Goal: Task Accomplishment & Management: Manage account settings

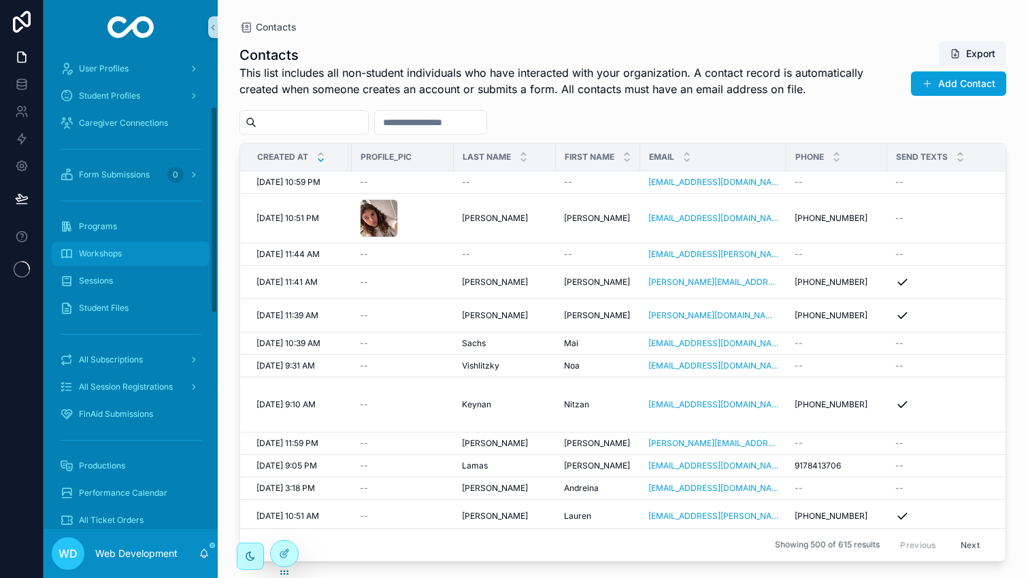
scroll to position [178, 0]
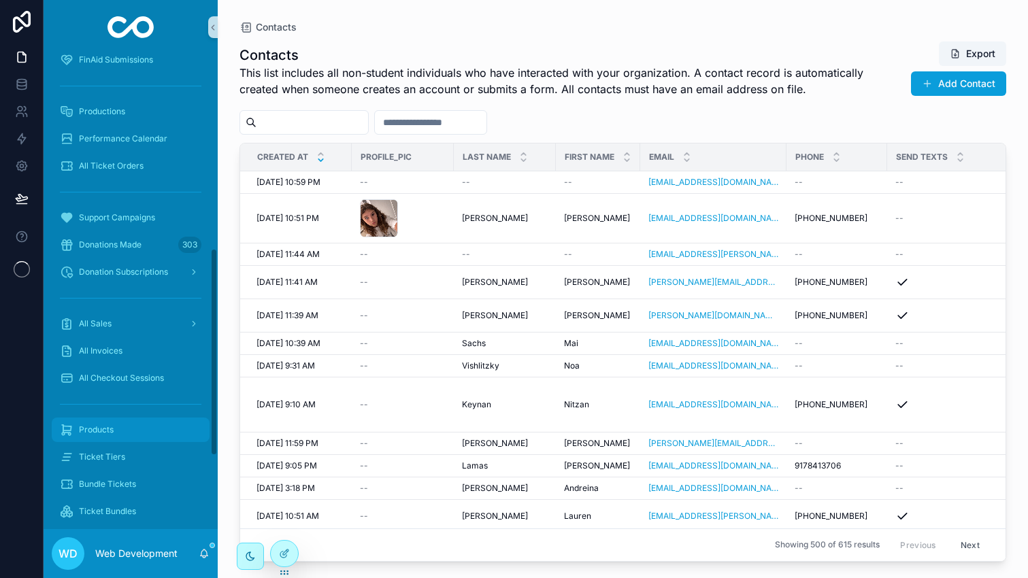
click at [133, 435] on div "Products" at bounding box center [130, 430] width 141 height 22
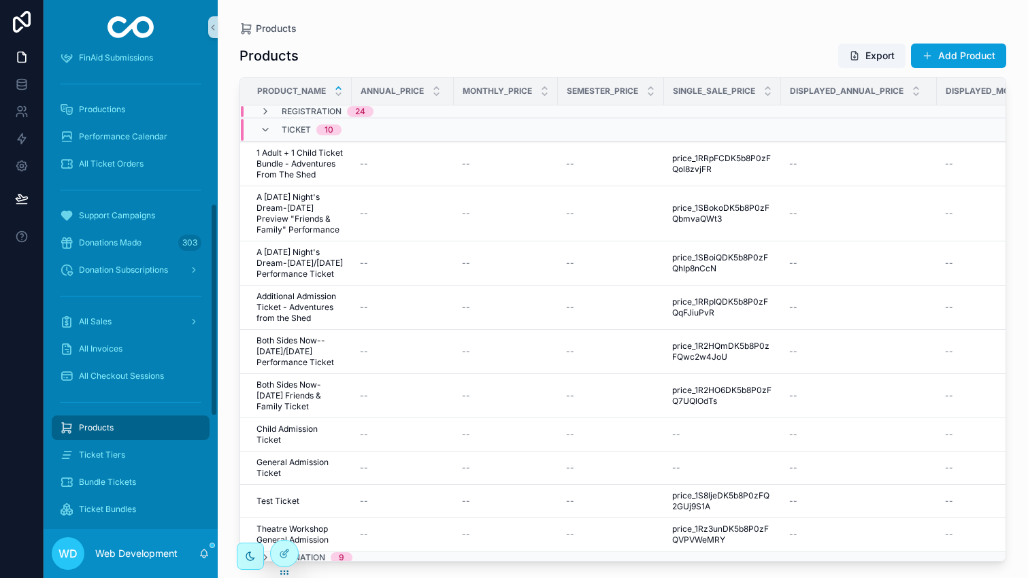
scroll to position [450, 0]
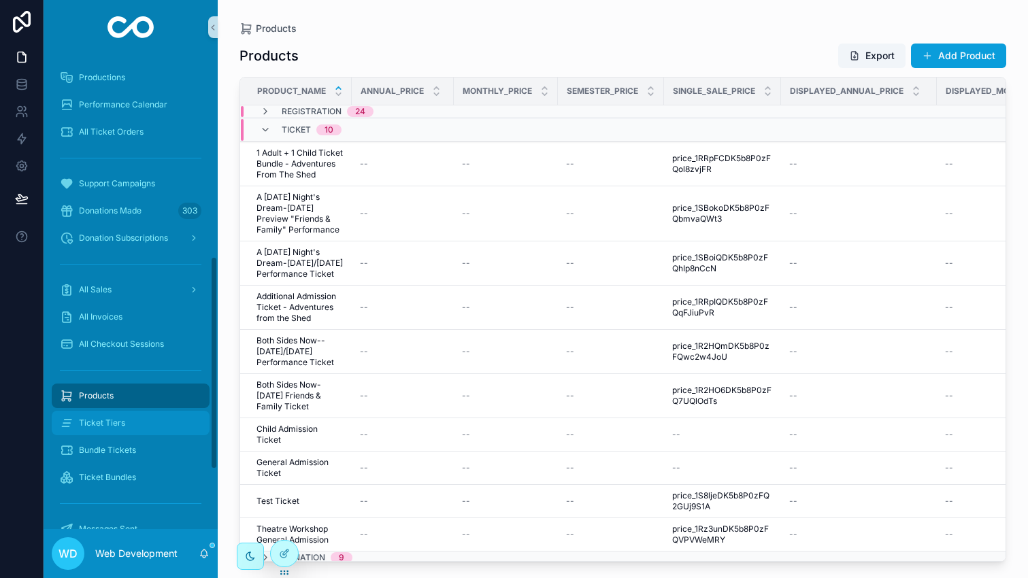
click at [133, 422] on div "Ticket Tiers" at bounding box center [130, 423] width 141 height 22
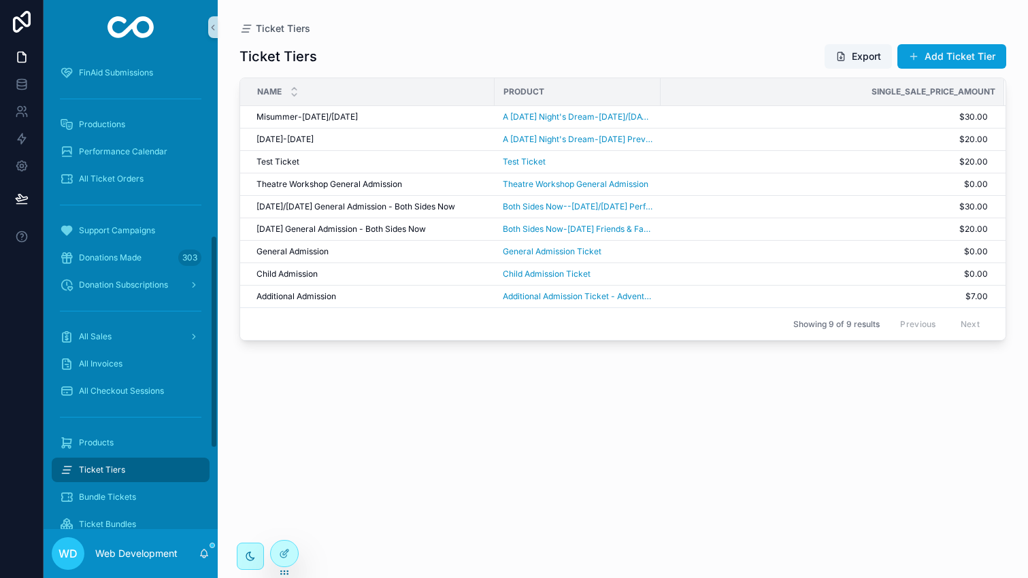
scroll to position [337, 0]
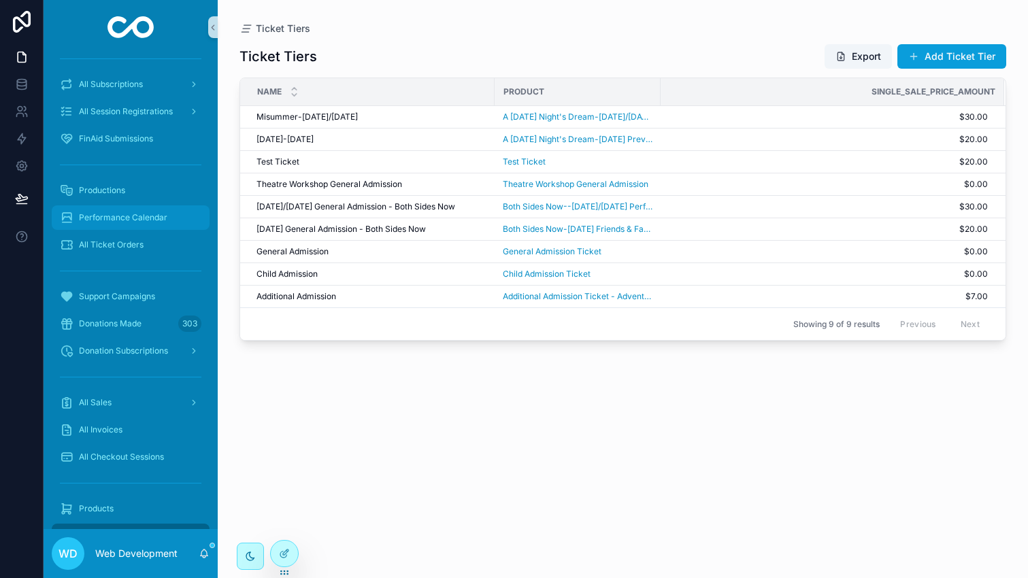
click at [131, 222] on span "Performance Calendar" at bounding box center [123, 217] width 88 height 11
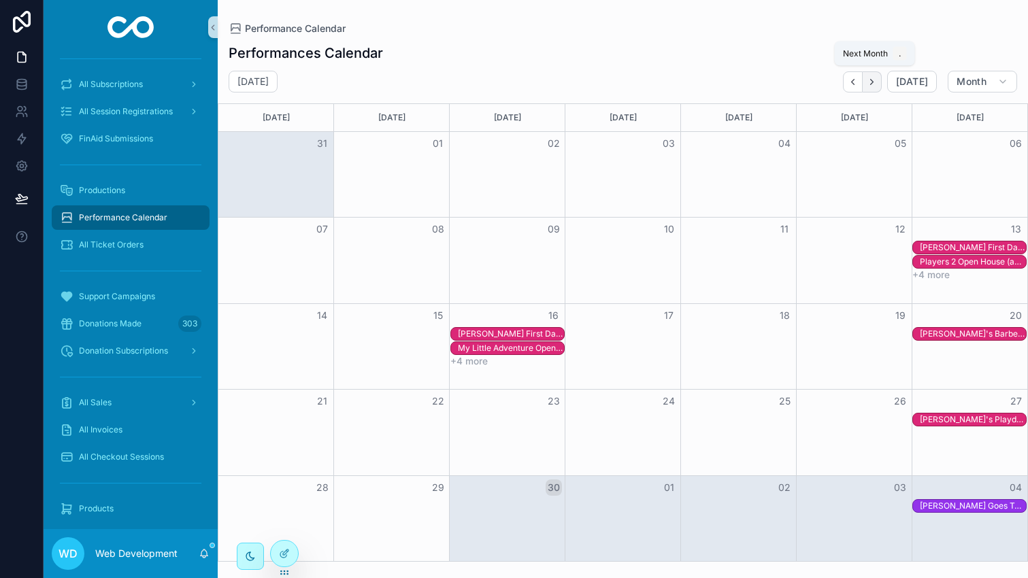
click at [877, 81] on icon "Next" at bounding box center [872, 82] width 10 height 10
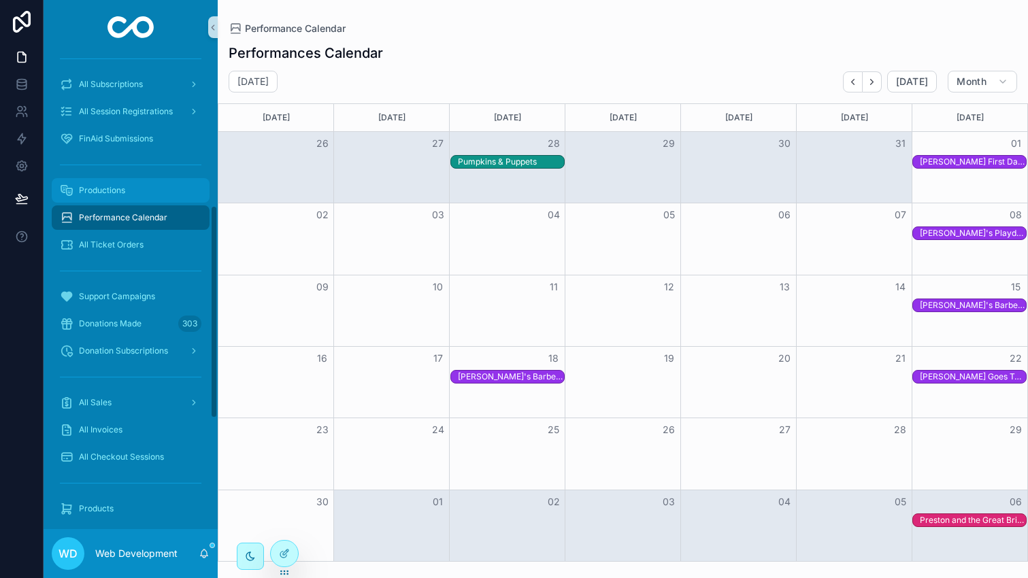
click at [103, 190] on span "Productions" at bounding box center [102, 190] width 46 height 11
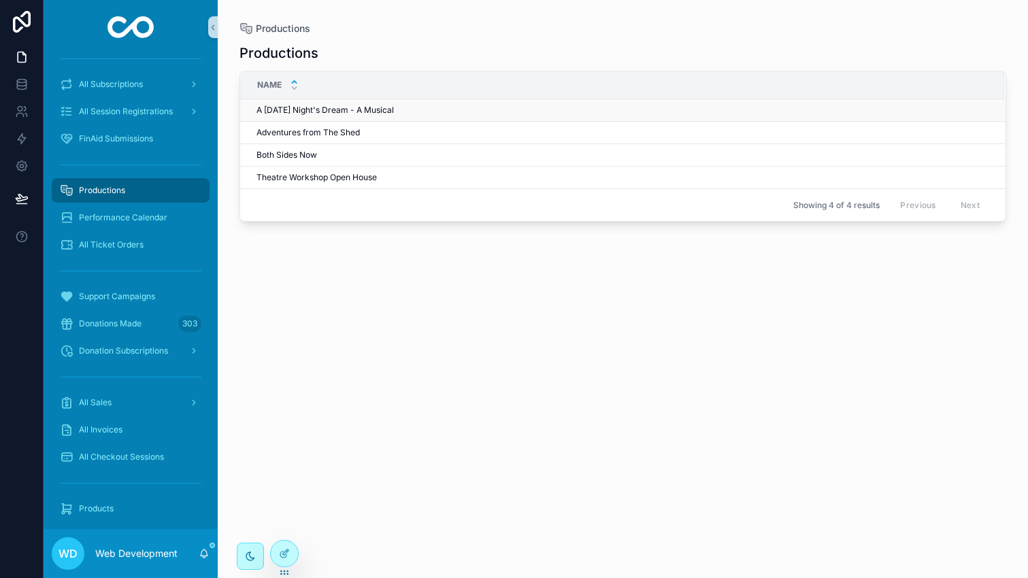
click at [337, 108] on span "A [DATE] Night's Dream - A Musical" at bounding box center [324, 110] width 137 height 11
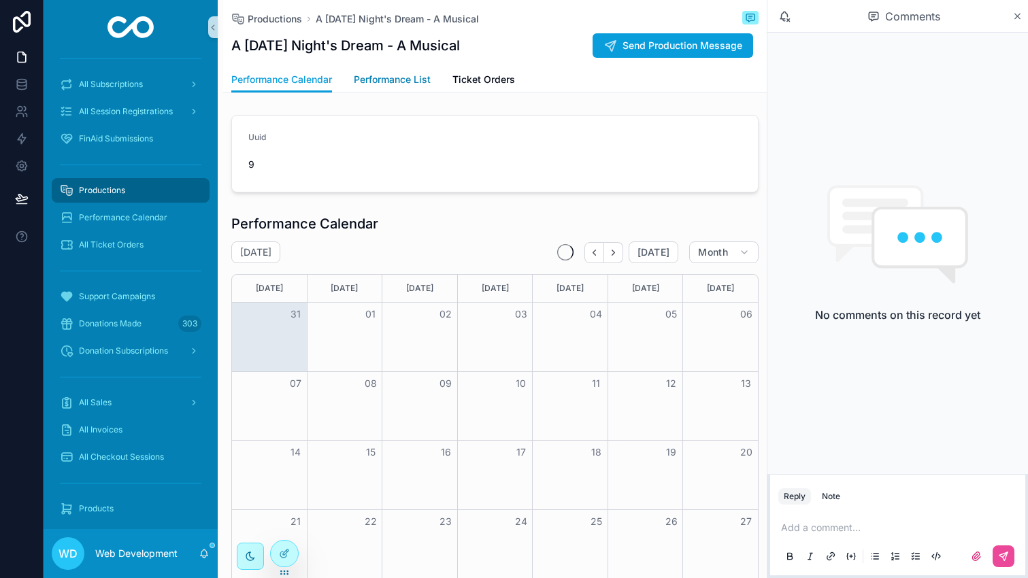
click at [386, 81] on span "Performance List" at bounding box center [392, 80] width 77 height 14
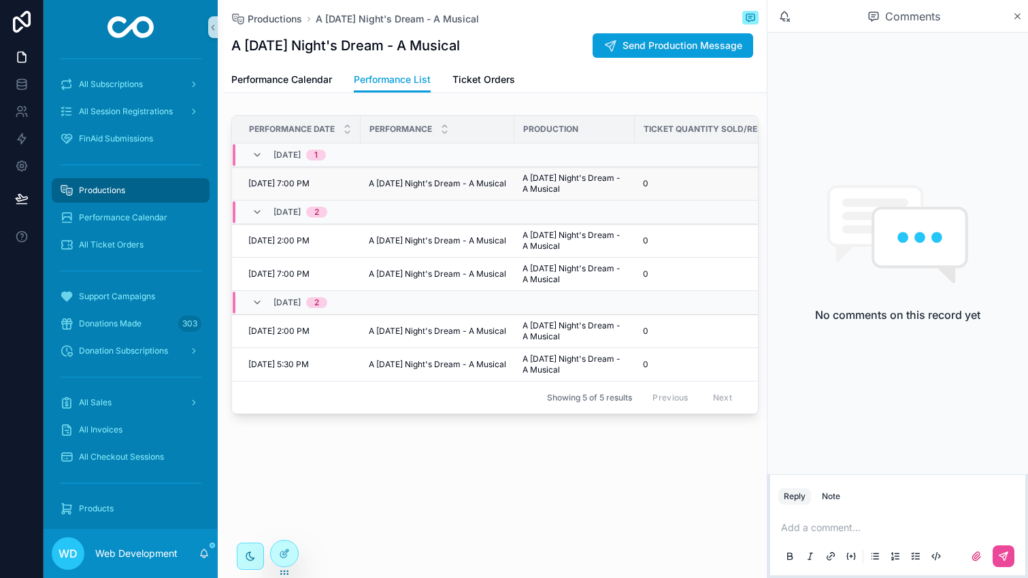
click at [415, 182] on span "A [DATE] Night's Dream - A Musical" at bounding box center [437, 183] width 137 height 11
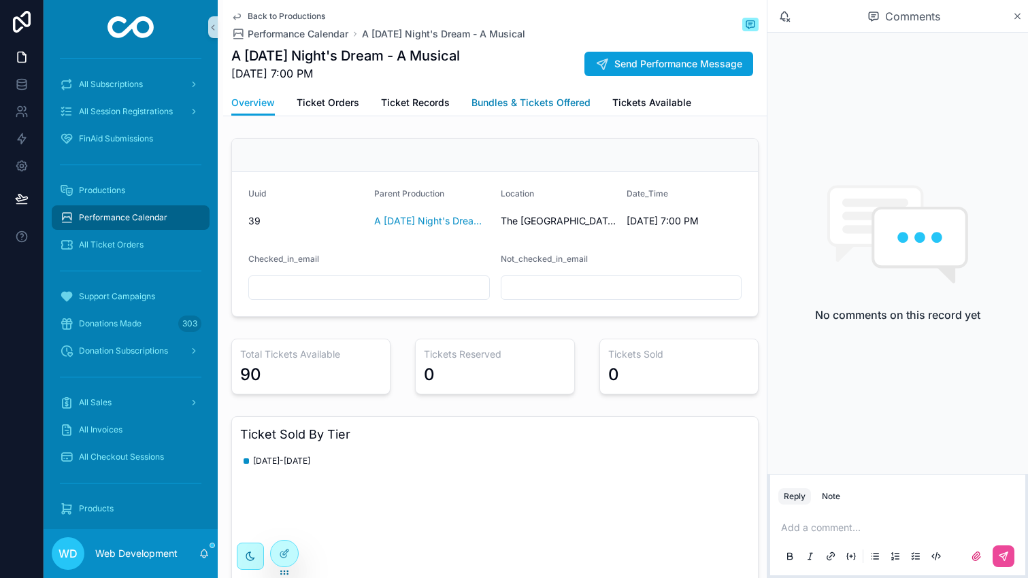
click at [571, 110] on link "Bundles & Tickets Offered" at bounding box center [530, 103] width 119 height 27
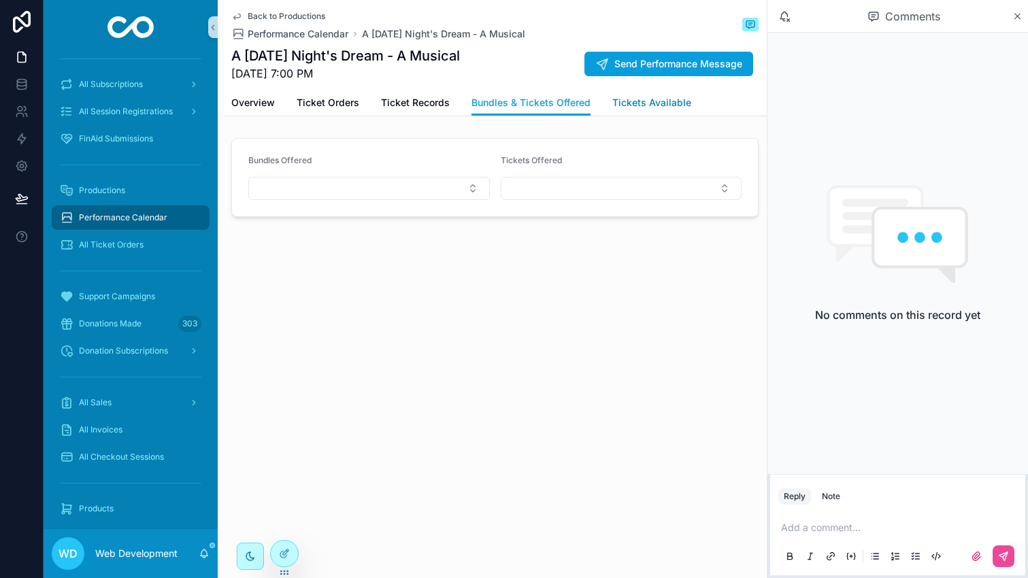
click at [637, 100] on span "Tickets Available" at bounding box center [651, 103] width 79 height 14
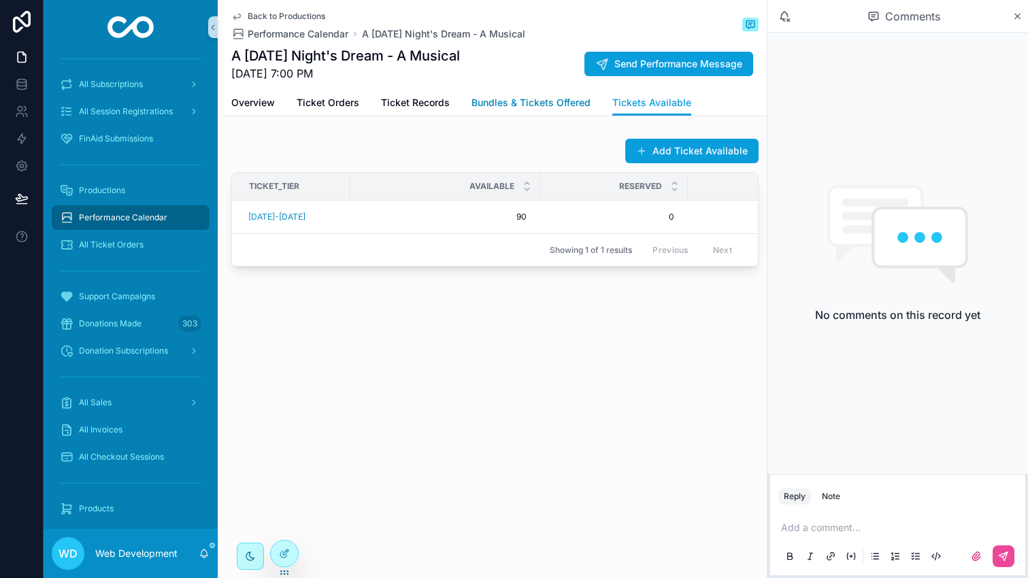
click at [520, 92] on link "Bundles & Tickets Offered" at bounding box center [530, 103] width 119 height 27
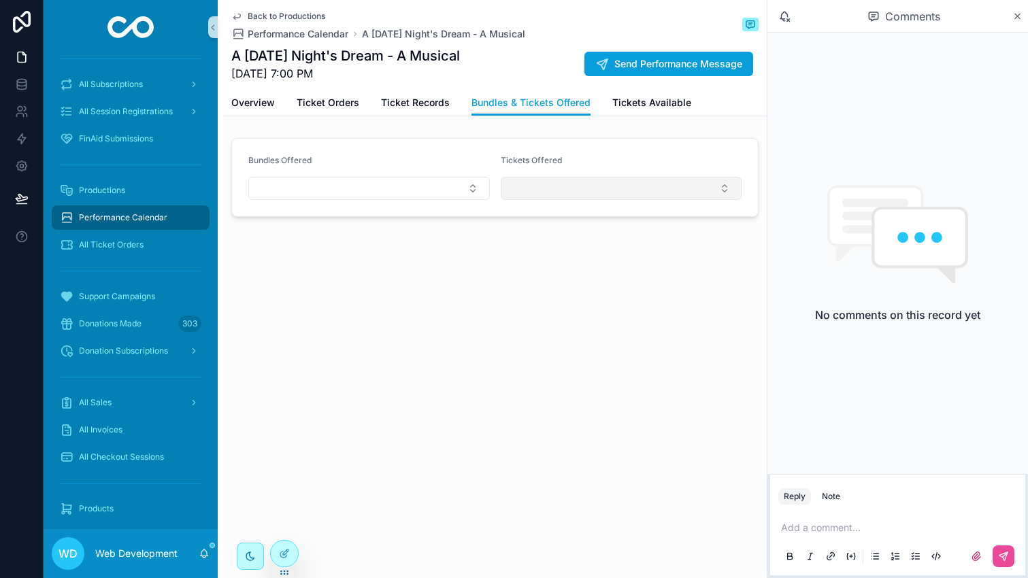
click at [533, 188] on button "Select Button" at bounding box center [621, 188] width 241 height 23
click at [382, 274] on div "Back to Productions Performance Calendar A Midsummer Night's Dream - A Musical …" at bounding box center [494, 154] width 543 height 309
click at [516, 191] on button "Select Button" at bounding box center [621, 188] width 241 height 23
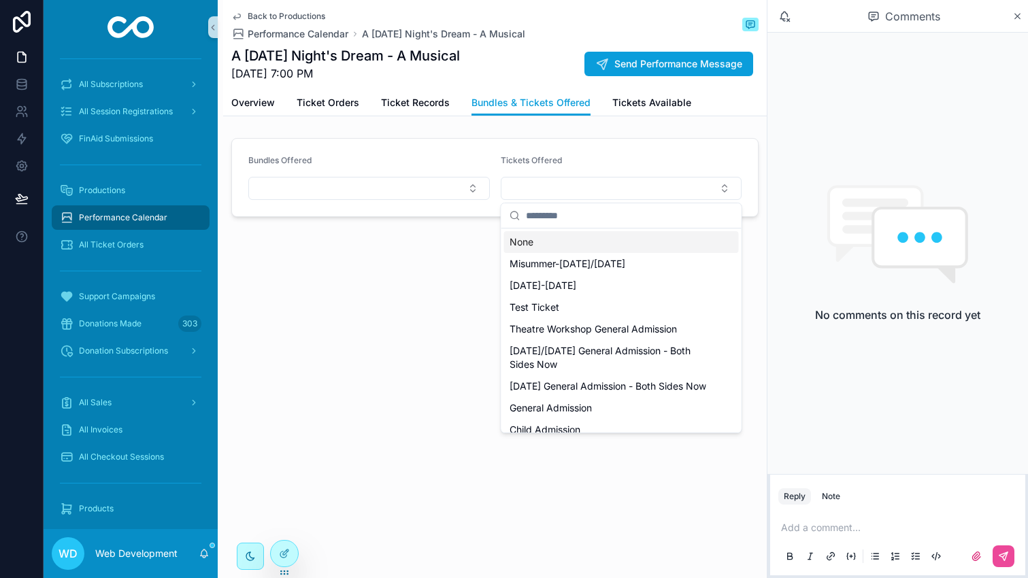
click at [457, 246] on div "Back to Productions Performance Calendar A Midsummer Night's Dream - A Musical …" at bounding box center [494, 154] width 543 height 309
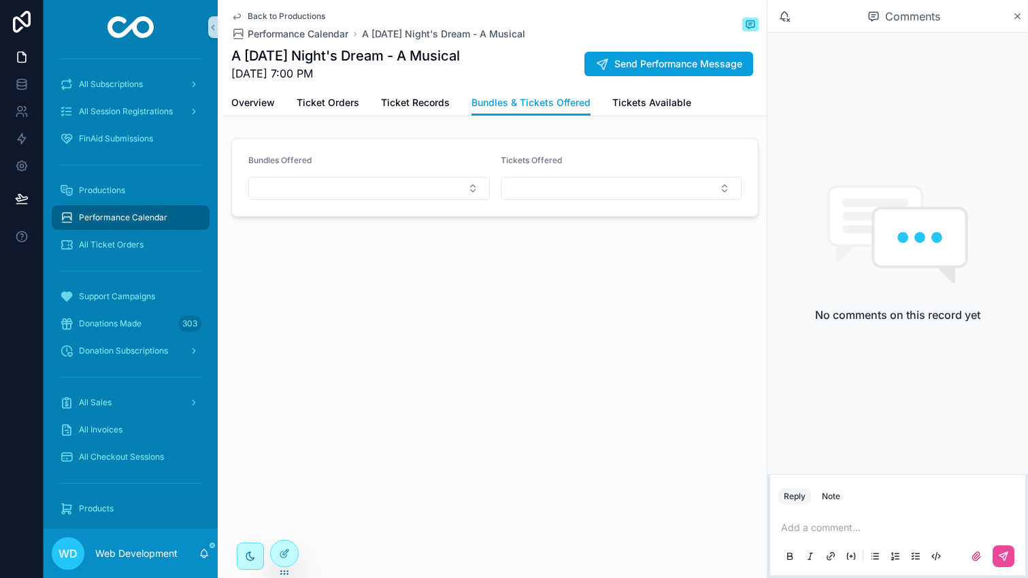
click at [526, 212] on form "Bundles Offered Tickets Offered" at bounding box center [495, 178] width 526 height 78
click at [528, 191] on button "Select Button" at bounding box center [621, 188] width 241 height 23
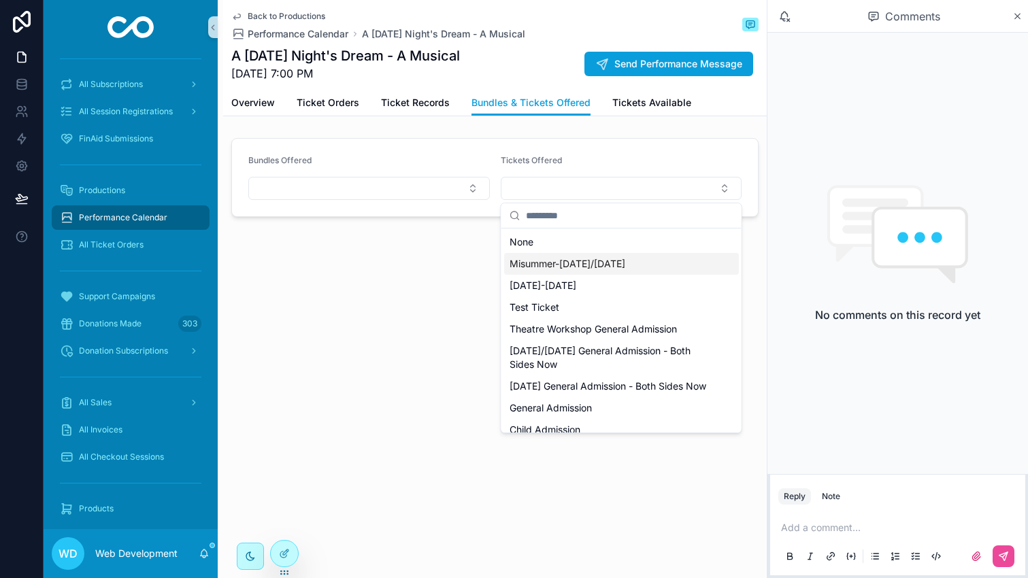
click at [529, 260] on span "Misummer-[DATE]/[DATE]" at bounding box center [567, 264] width 116 height 14
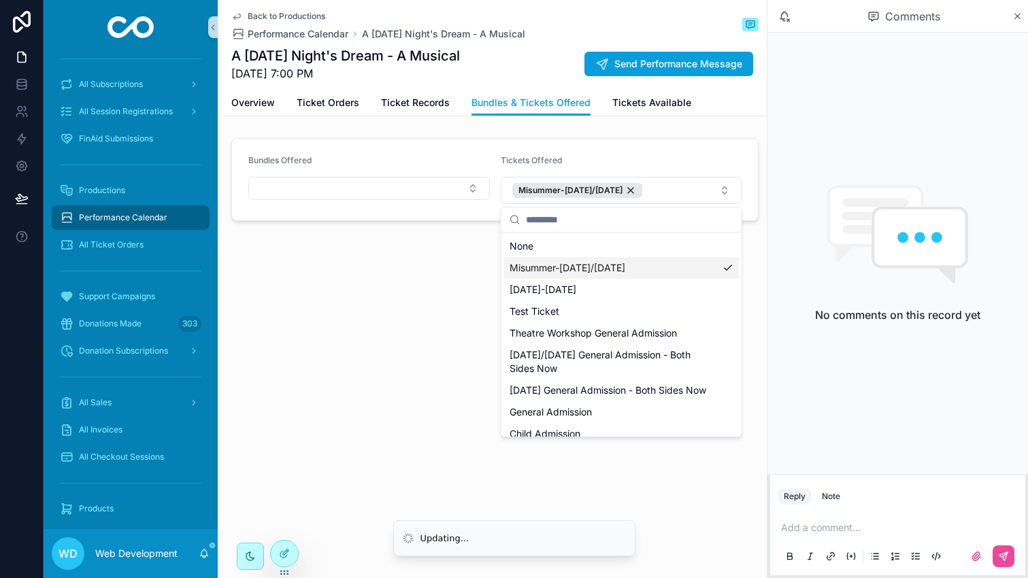
click at [452, 258] on div "Back to Productions Performance Calendar A Midsummer Night's Dream - A Musical …" at bounding box center [494, 157] width 543 height 314
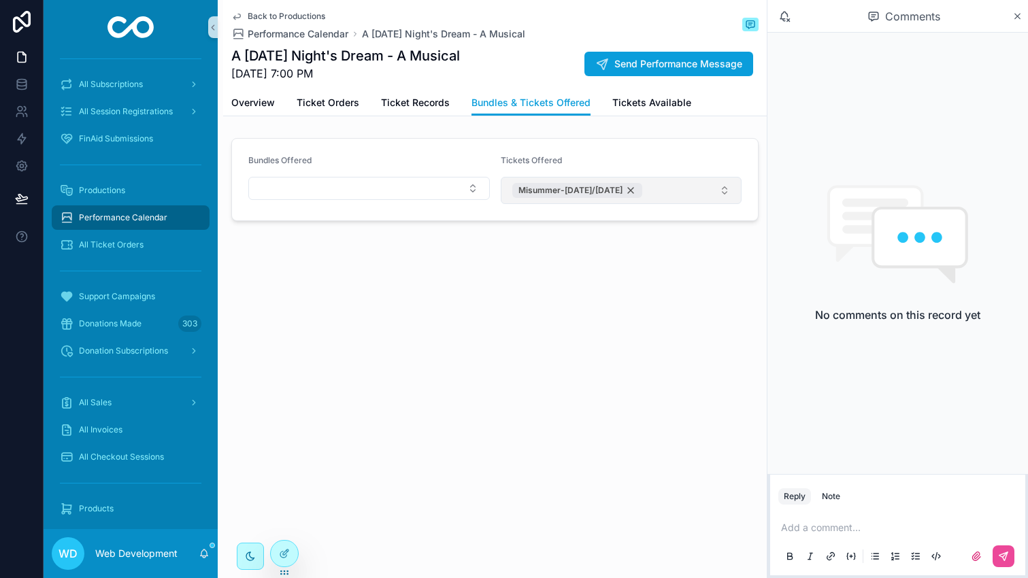
click at [641, 190] on div "Misummer-[DATE]/[DATE]" at bounding box center [577, 190] width 130 height 15
click at [462, 269] on div "Back to Productions Performance Calendar A Midsummer Night's Dream - A Musical …" at bounding box center [494, 154] width 543 height 309
click at [282, 16] on span "Back to Productions" at bounding box center [287, 16] width 78 height 11
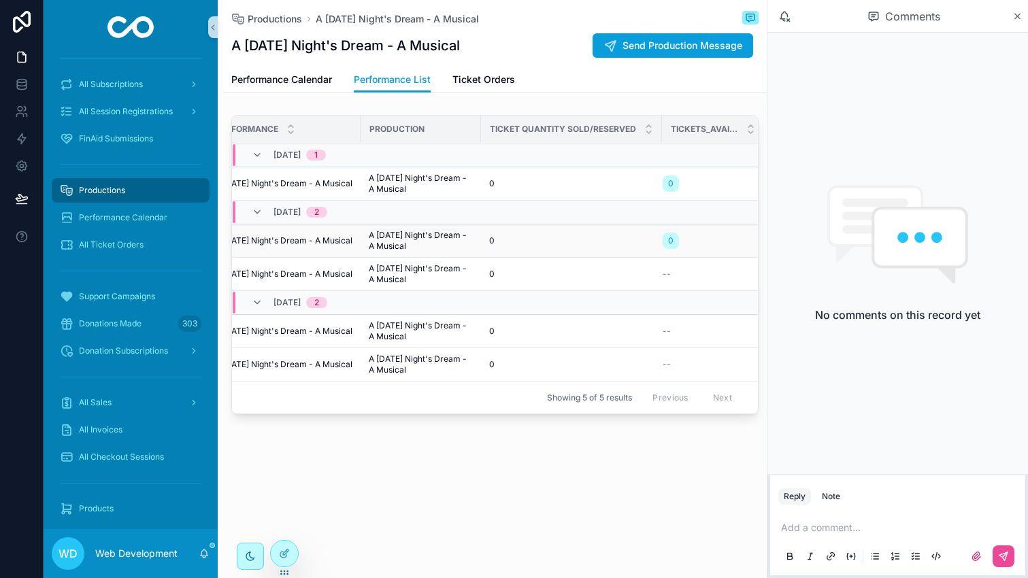
scroll to position [0, 167]
click at [522, 182] on div "0" at bounding box center [564, 183] width 165 height 11
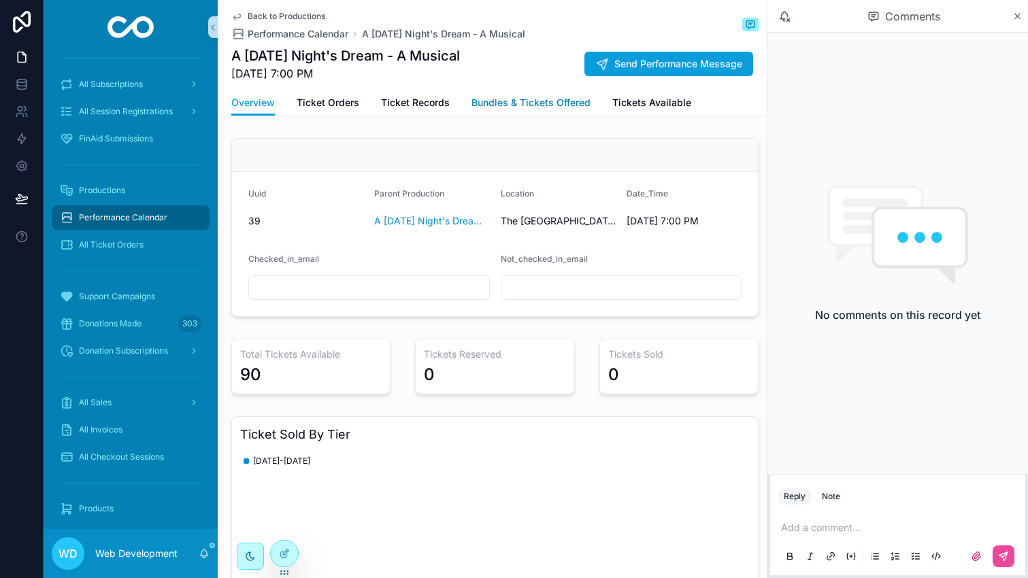
click at [525, 105] on span "Bundles & Tickets Offered" at bounding box center [530, 103] width 119 height 14
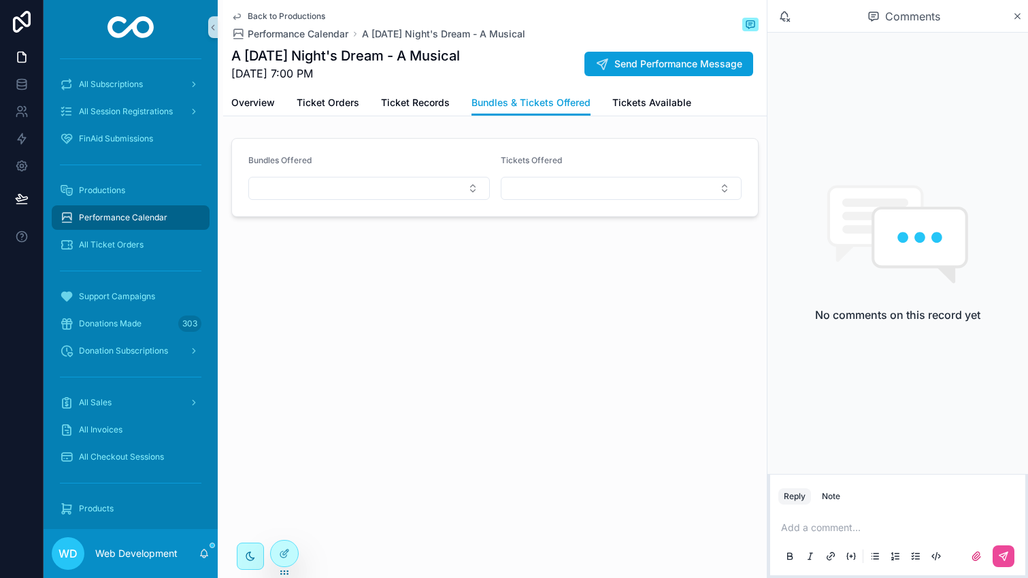
click at [284, 19] on span "Back to Productions" at bounding box center [287, 16] width 78 height 11
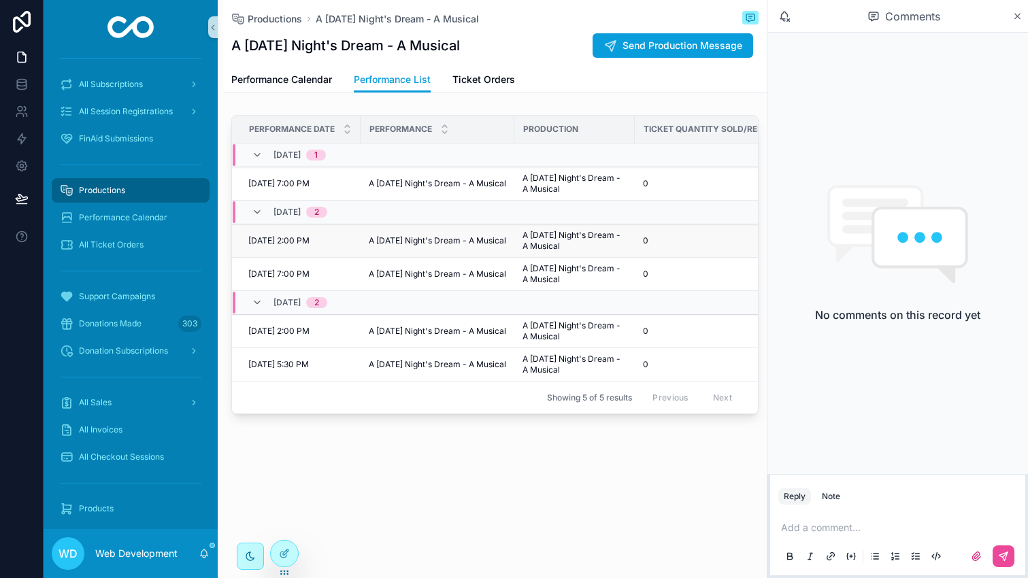
scroll to position [0, 167]
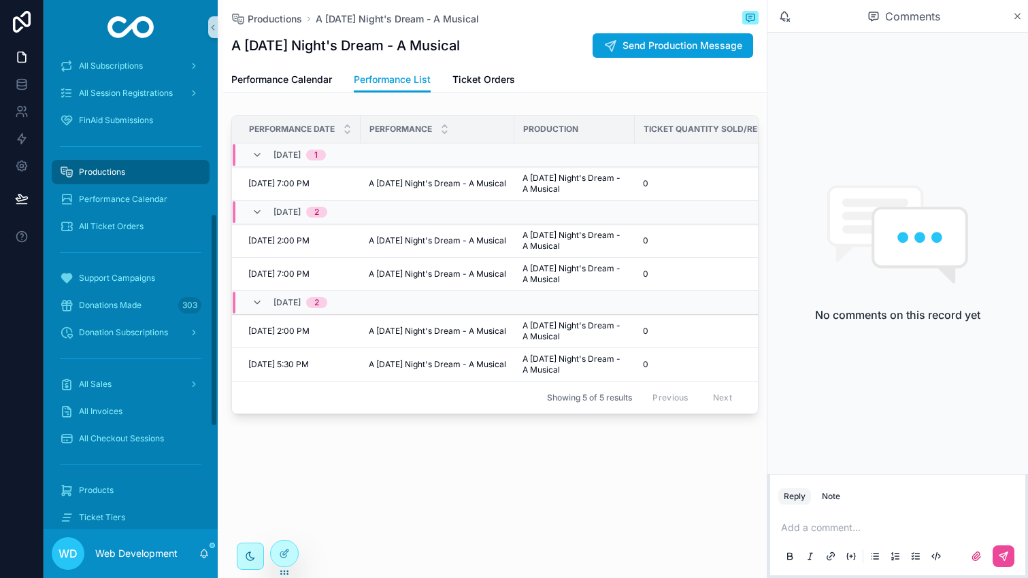
scroll to position [408, 0]
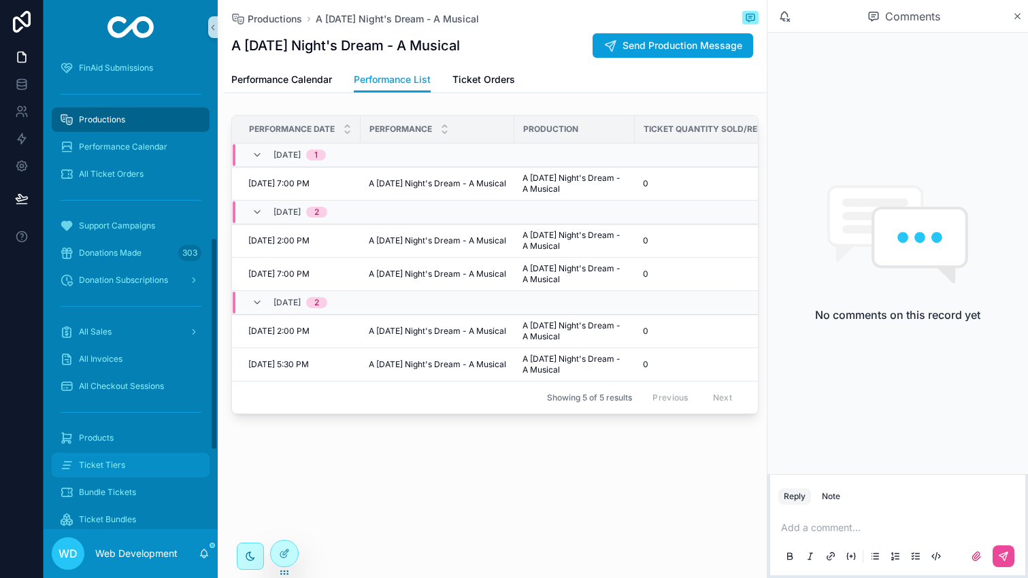
click at [122, 458] on div "Ticket Tiers" at bounding box center [130, 465] width 141 height 22
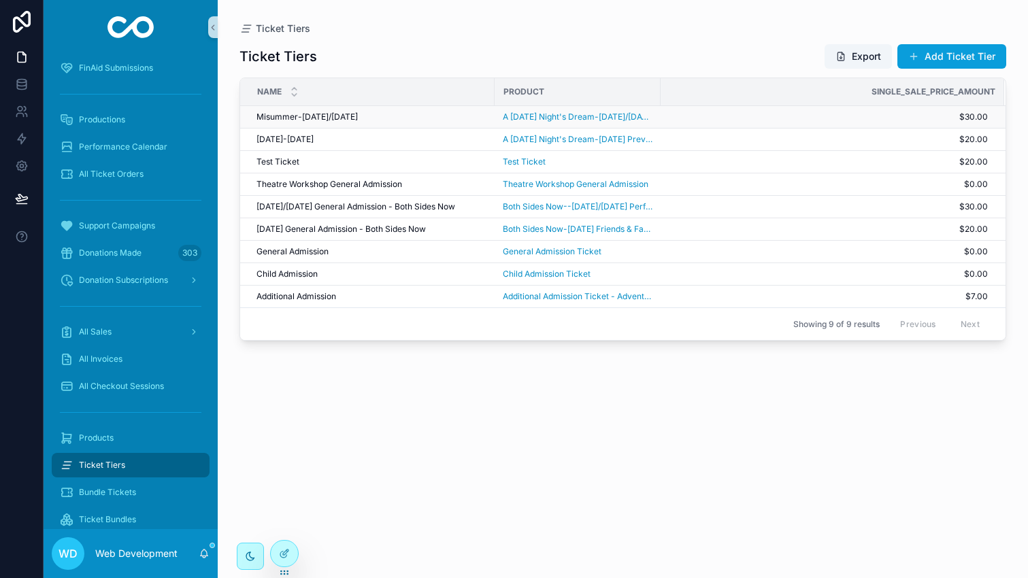
click at [386, 116] on div "Misummer-[DATE]/[DATE] Misummer-[DATE]/[DATE]" at bounding box center [371, 117] width 230 height 11
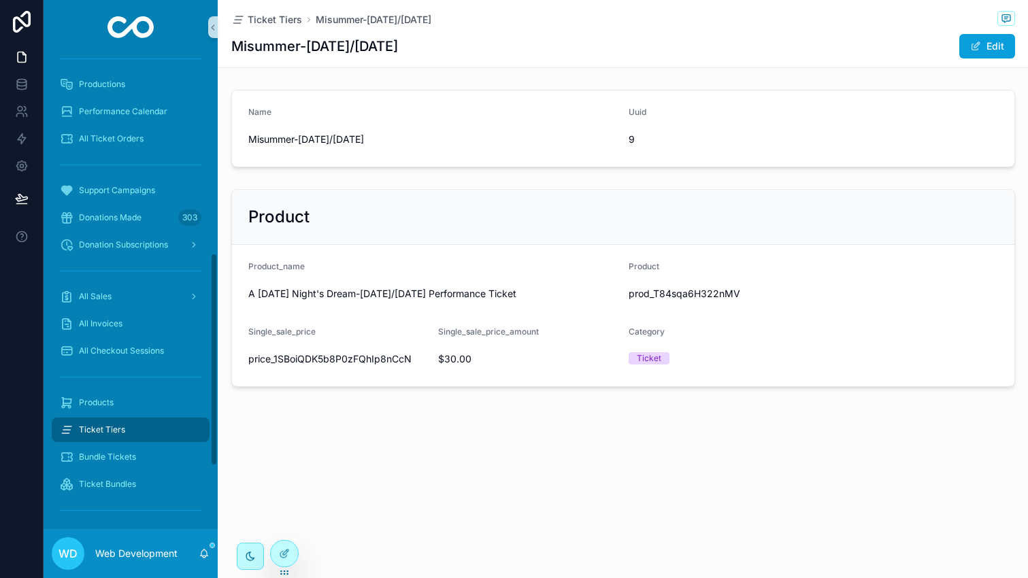
scroll to position [445, 0]
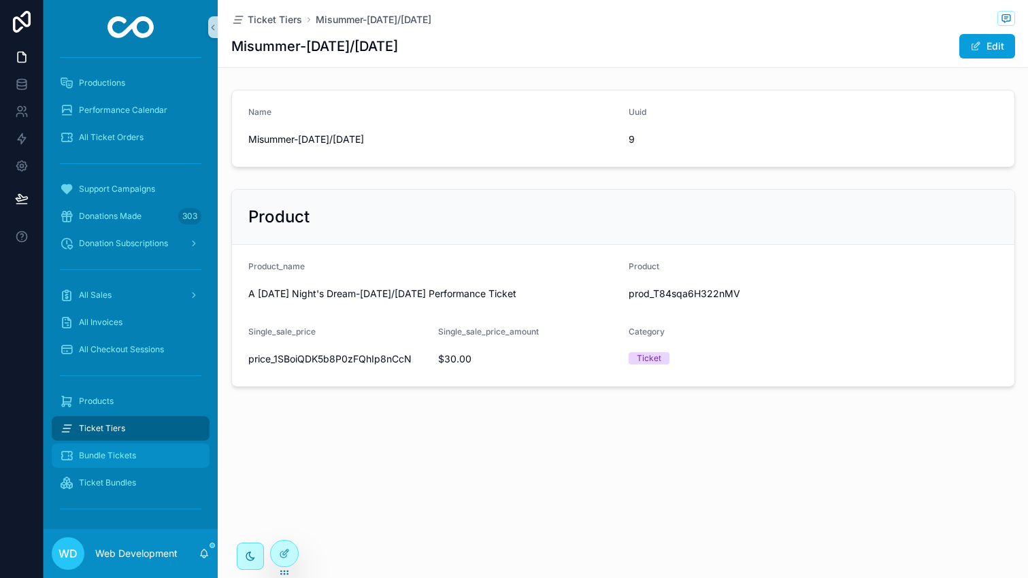
click at [140, 457] on div "Bundle Tickets" at bounding box center [130, 456] width 141 height 22
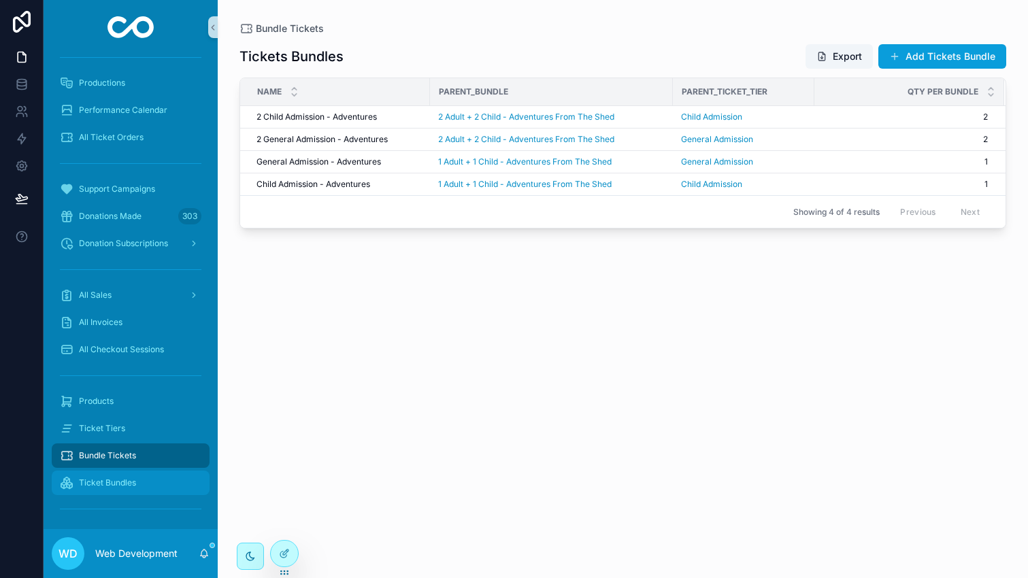
click at [137, 476] on div "Ticket Bundles" at bounding box center [130, 483] width 141 height 22
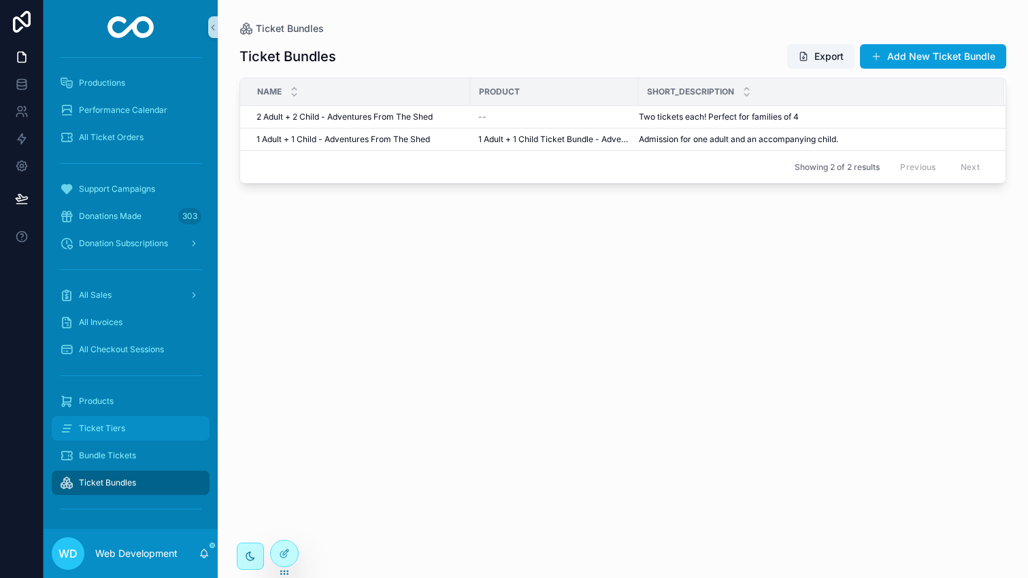
click at [128, 434] on div "Ticket Tiers" at bounding box center [130, 429] width 141 height 22
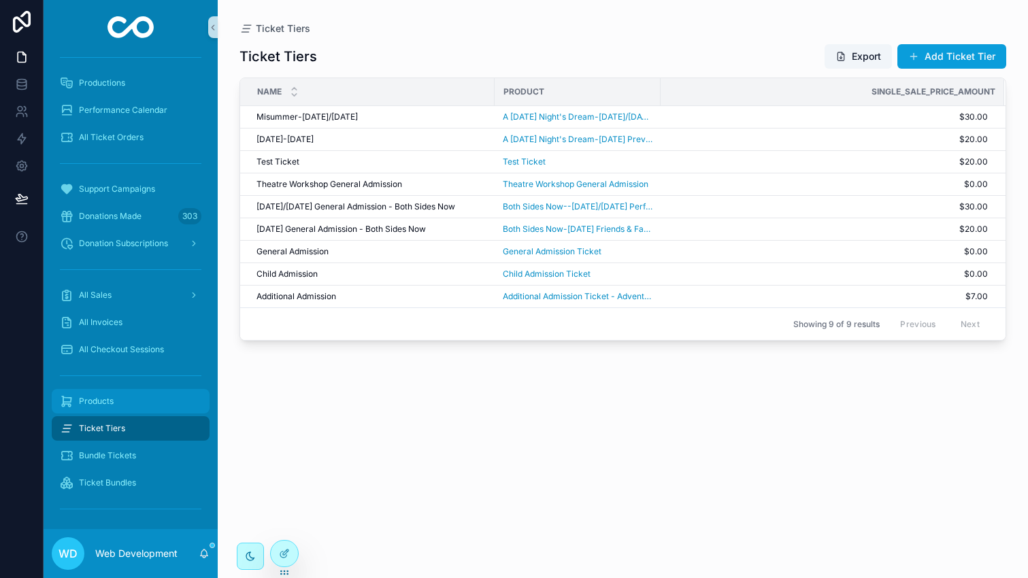
click at [112, 413] on link "Products" at bounding box center [131, 401] width 158 height 24
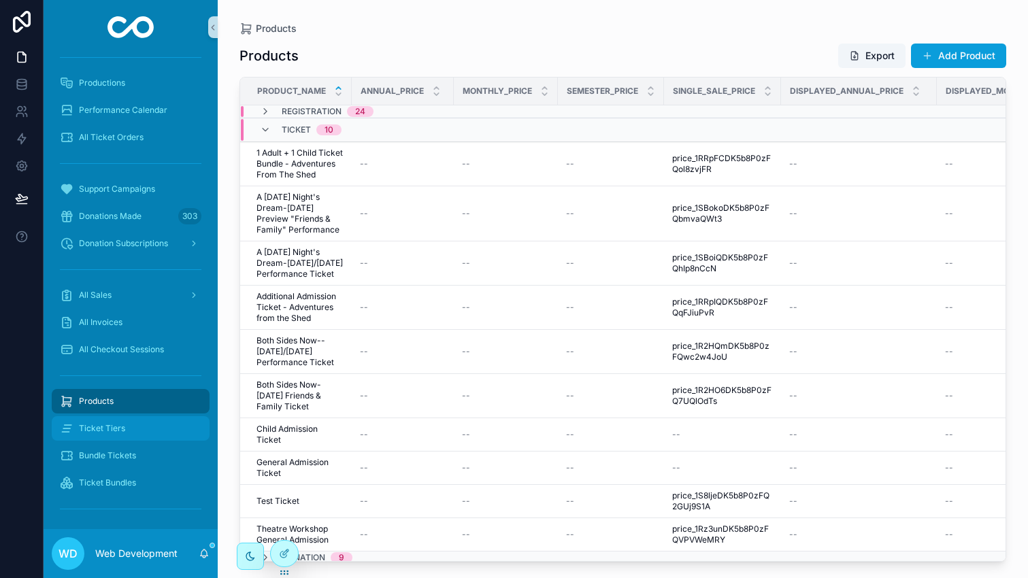
click at [120, 433] on span "Ticket Tiers" at bounding box center [102, 428] width 46 height 11
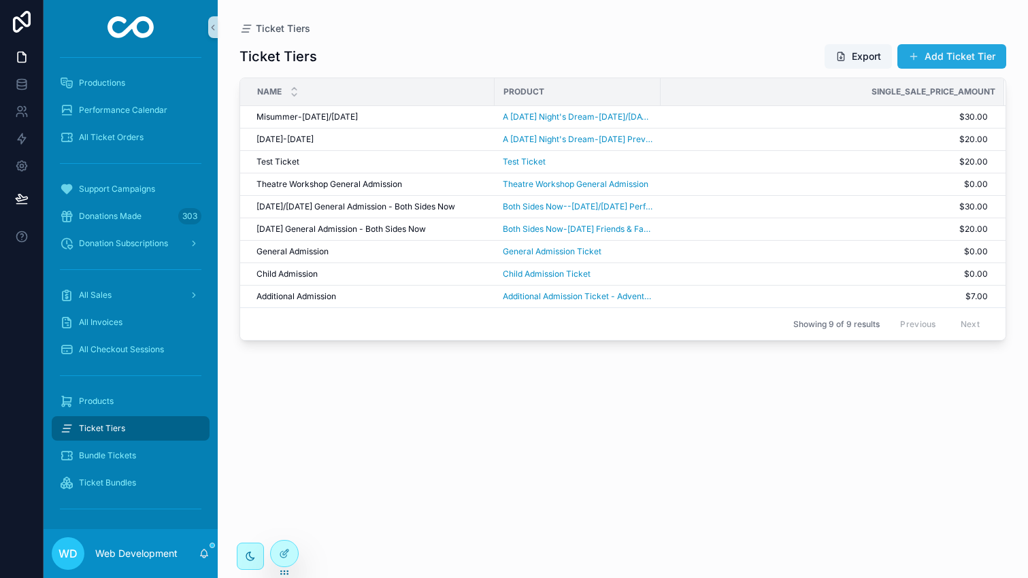
click at [958, 58] on button "Add Ticket Tier" at bounding box center [951, 56] width 109 height 24
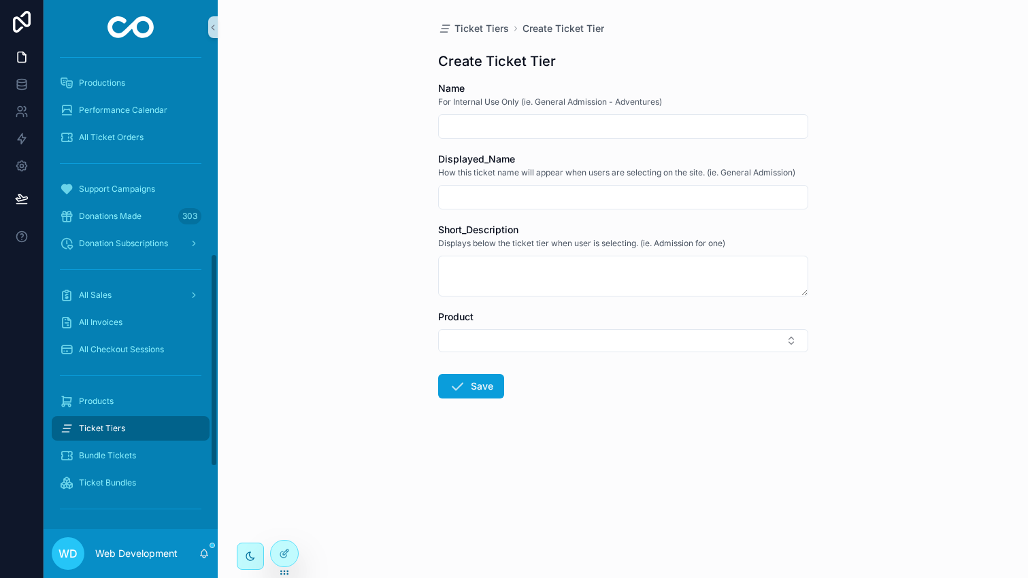
click at [262, 445] on div "Ticket Tiers Create Ticket Tier Create Ticket Tier Name For Internal Use Only (…" at bounding box center [623, 289] width 810 height 578
click at [558, 30] on span "Create Ticket Tier" at bounding box center [563, 29] width 82 height 14
click at [484, 32] on span "Ticket Tiers" at bounding box center [481, 29] width 54 height 14
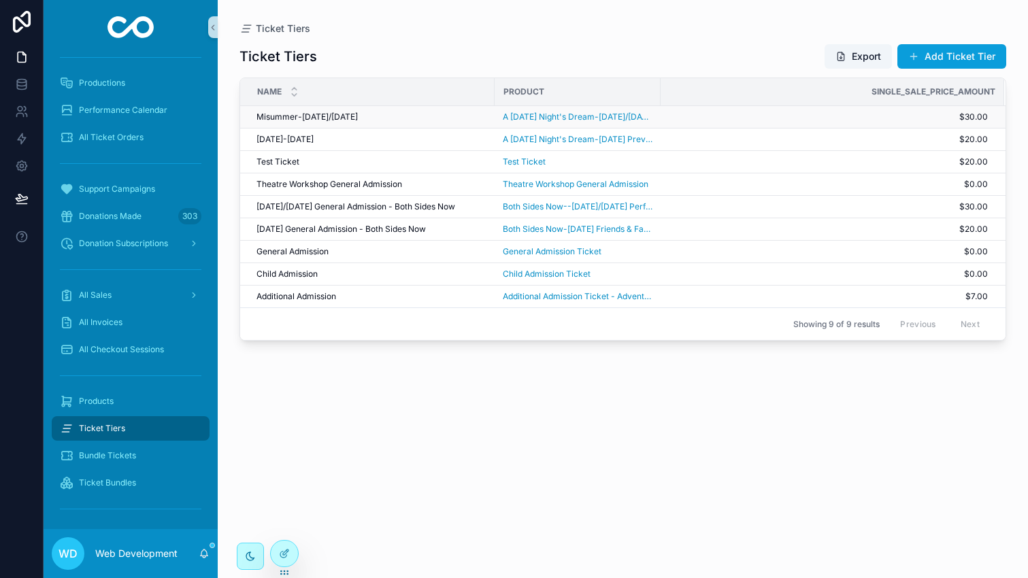
click at [358, 120] on span "Misummer-[DATE]/[DATE]" at bounding box center [306, 117] width 101 height 11
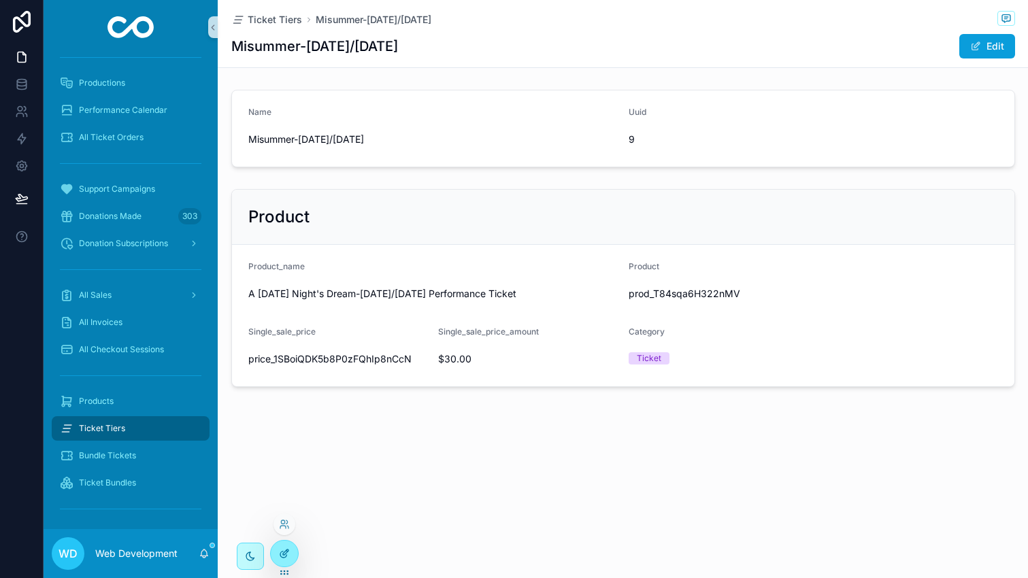
click at [289, 556] on icon at bounding box center [284, 553] width 11 height 11
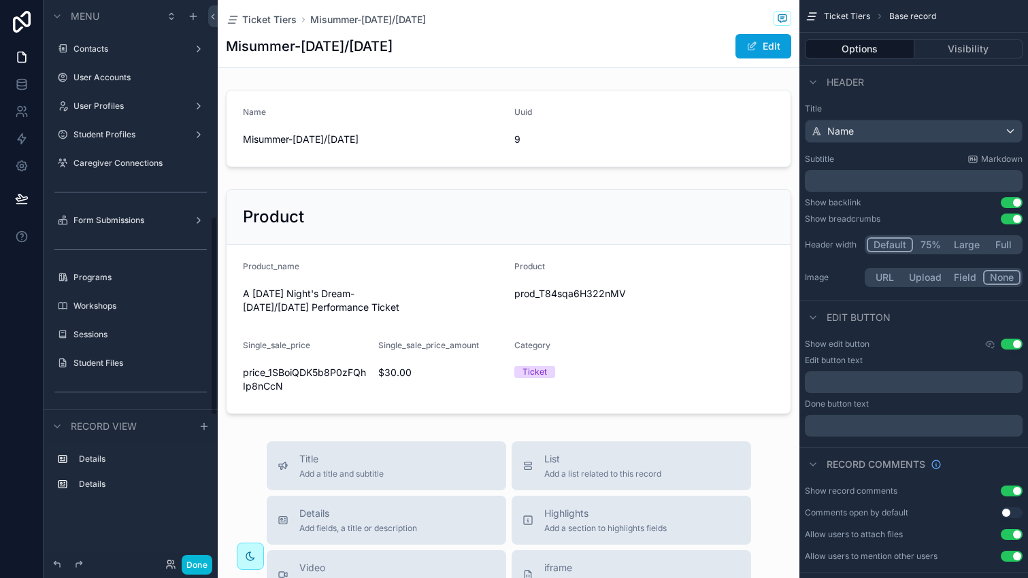
scroll to position [610, 0]
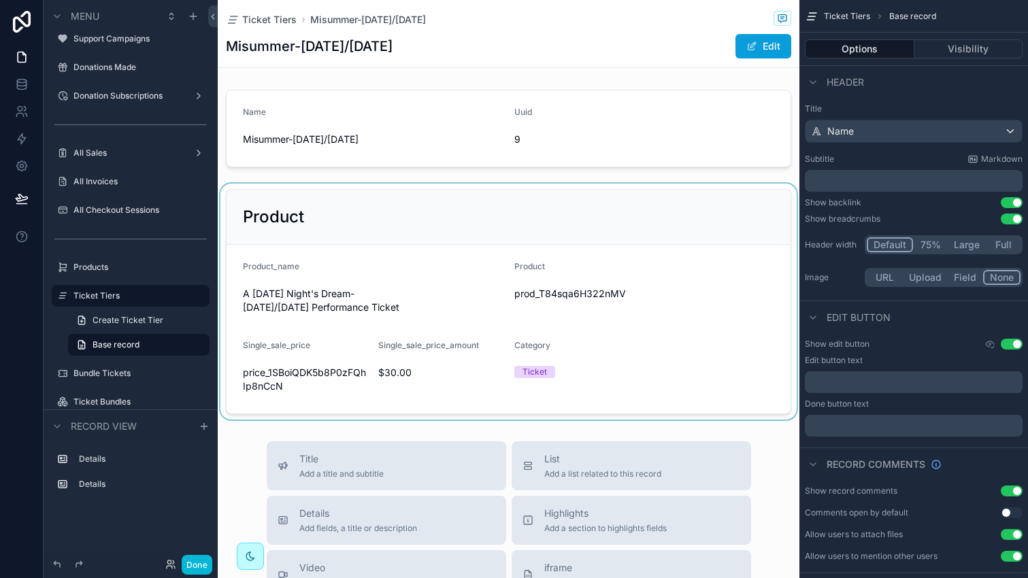
click at [370, 197] on div "scrollable content" at bounding box center [509, 302] width 582 height 236
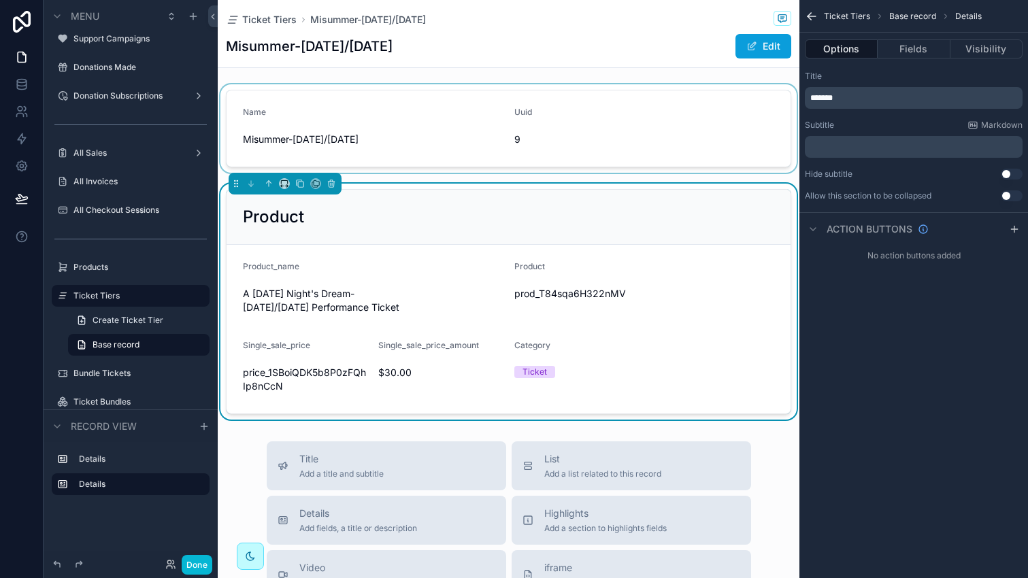
click at [432, 139] on div "scrollable content" at bounding box center [509, 128] width 582 height 88
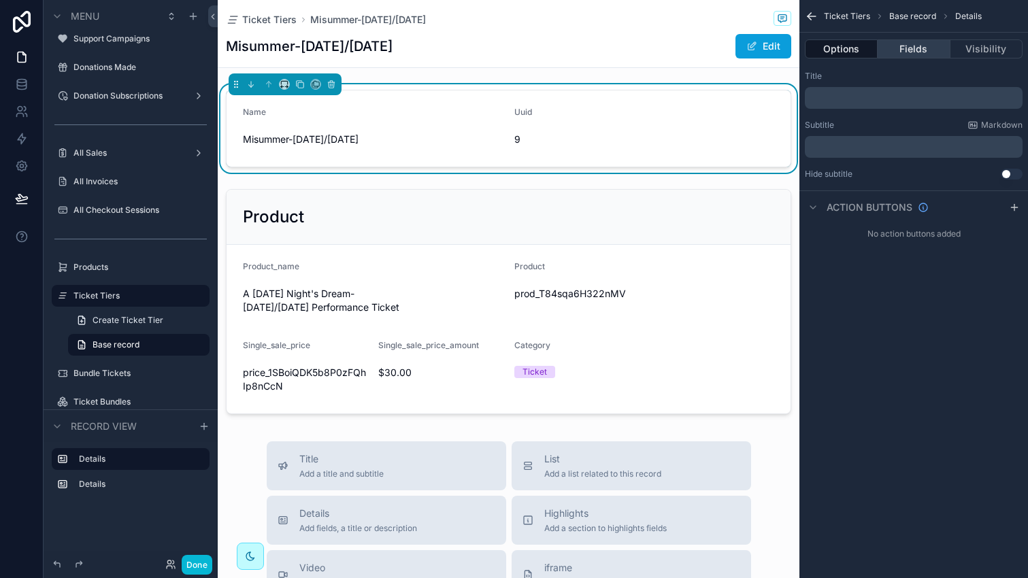
click at [909, 52] on button "Fields" at bounding box center [913, 48] width 72 height 19
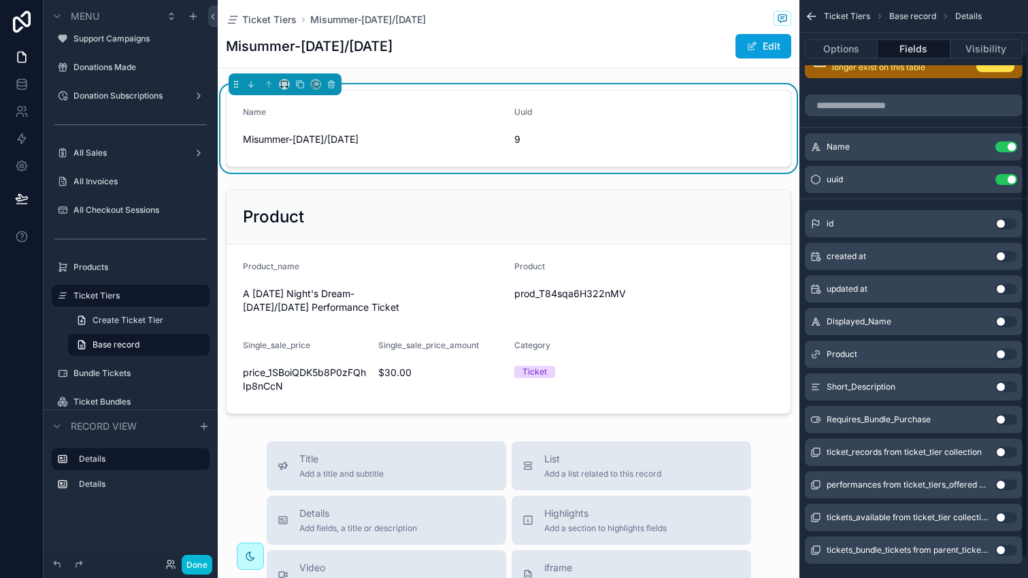
scroll to position [61, 0]
click at [996, 321] on button "Use setting" at bounding box center [1006, 321] width 22 height 11
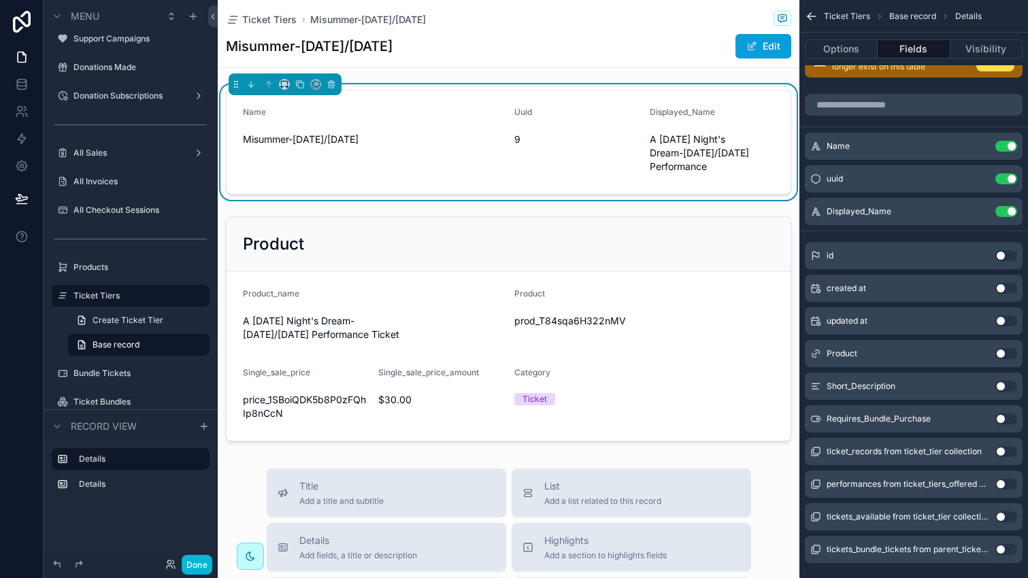
scroll to position [84, 0]
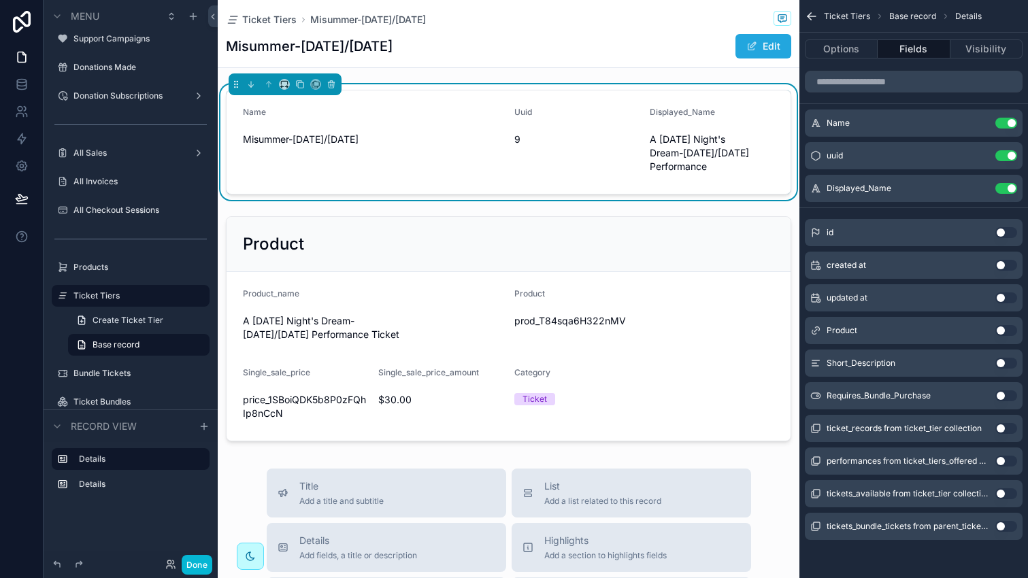
click at [746, 38] on button "Edit" at bounding box center [763, 46] width 56 height 24
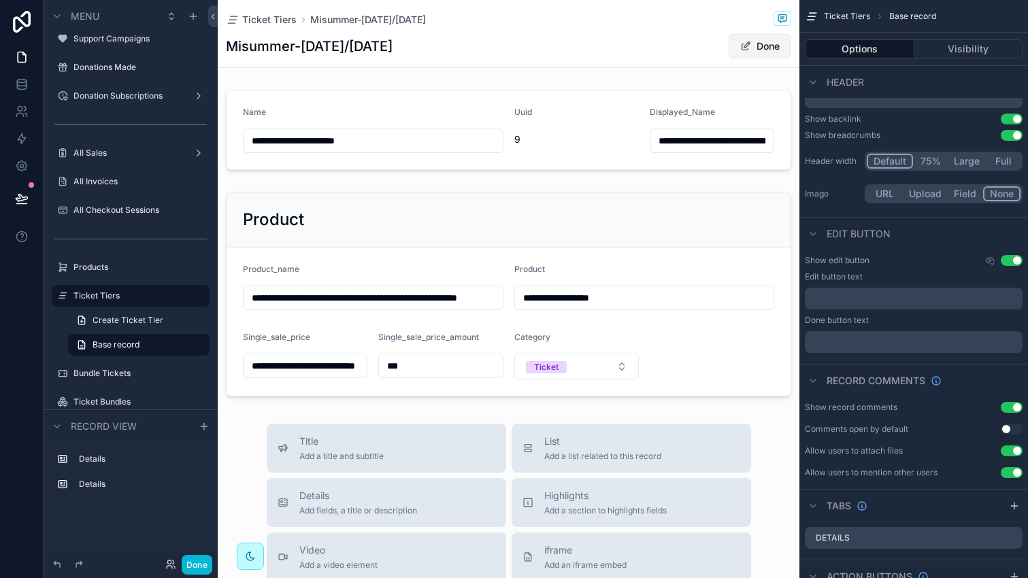
click at [746, 39] on button "Done" at bounding box center [759, 46] width 63 height 24
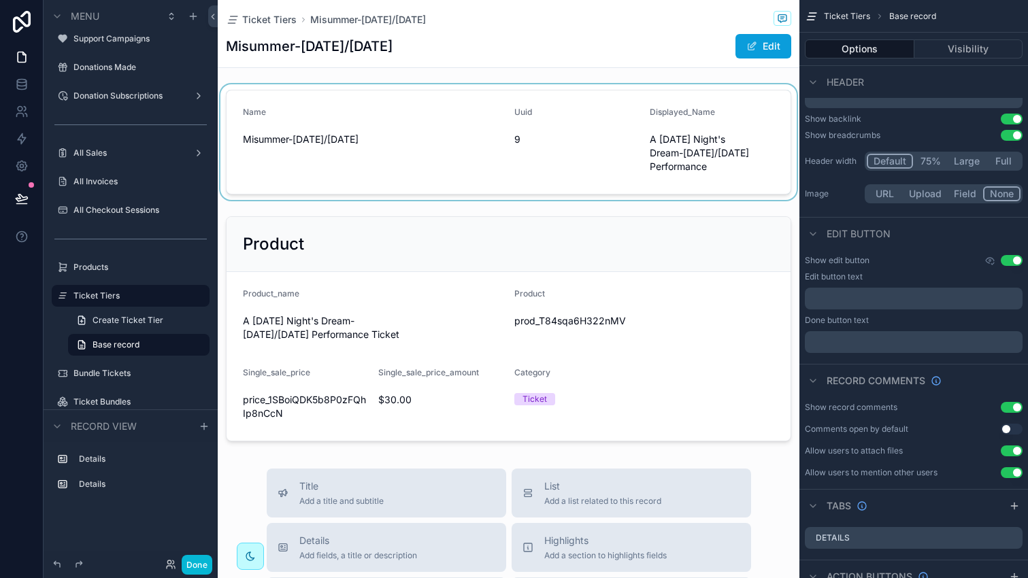
click at [562, 144] on div "scrollable content" at bounding box center [509, 142] width 582 height 116
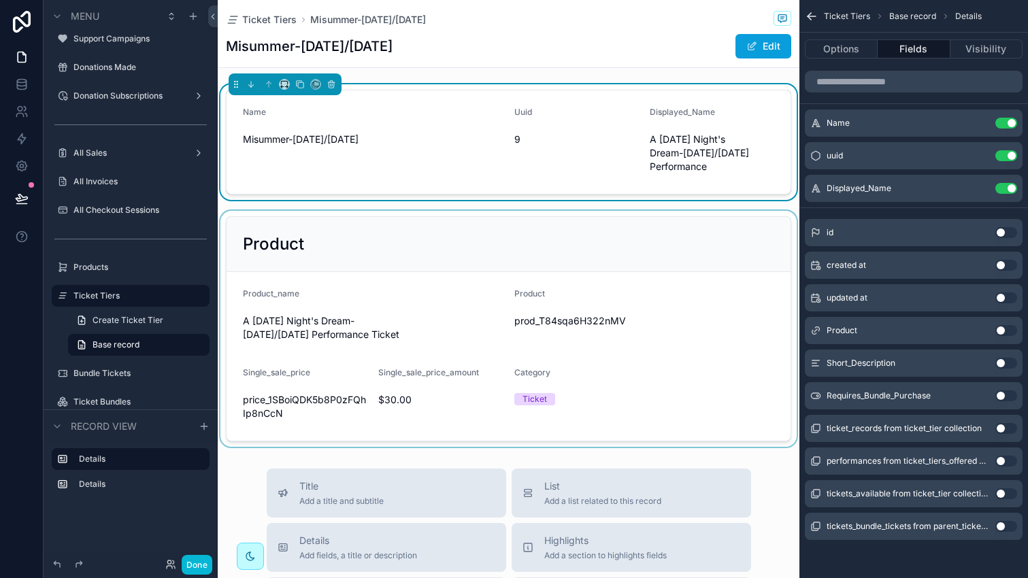
click at [572, 251] on div "scrollable content" at bounding box center [509, 329] width 582 height 236
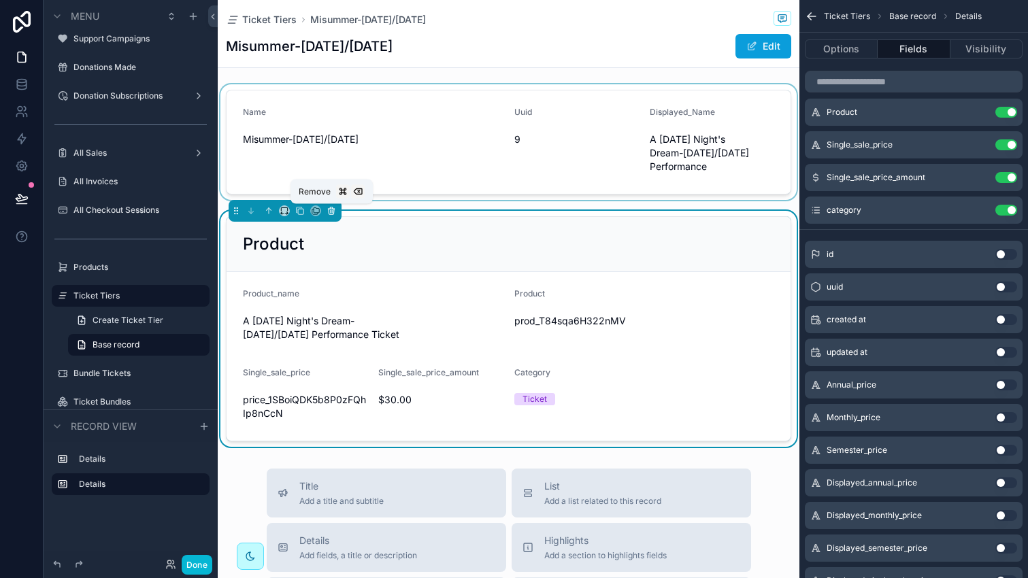
click at [329, 212] on icon "scrollable content" at bounding box center [331, 211] width 10 height 10
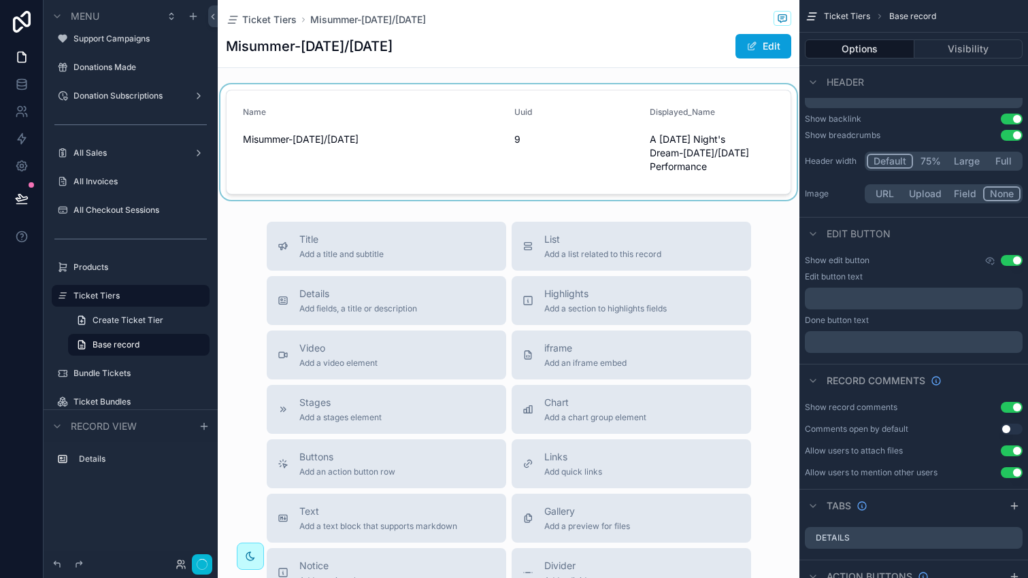
click at [508, 169] on div "scrollable content" at bounding box center [509, 142] width 582 height 116
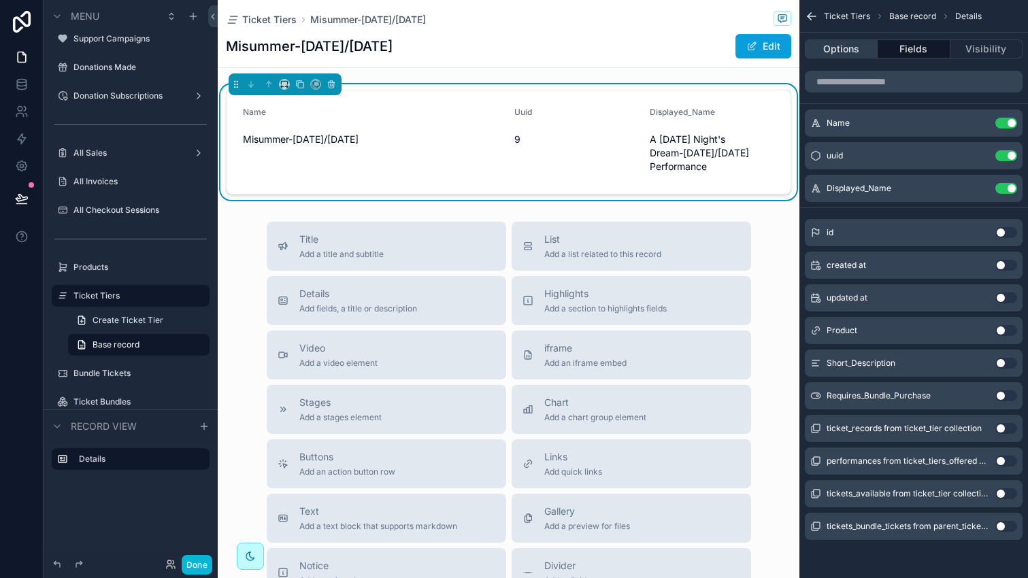
click at [849, 53] on button "Options" at bounding box center [841, 48] width 73 height 19
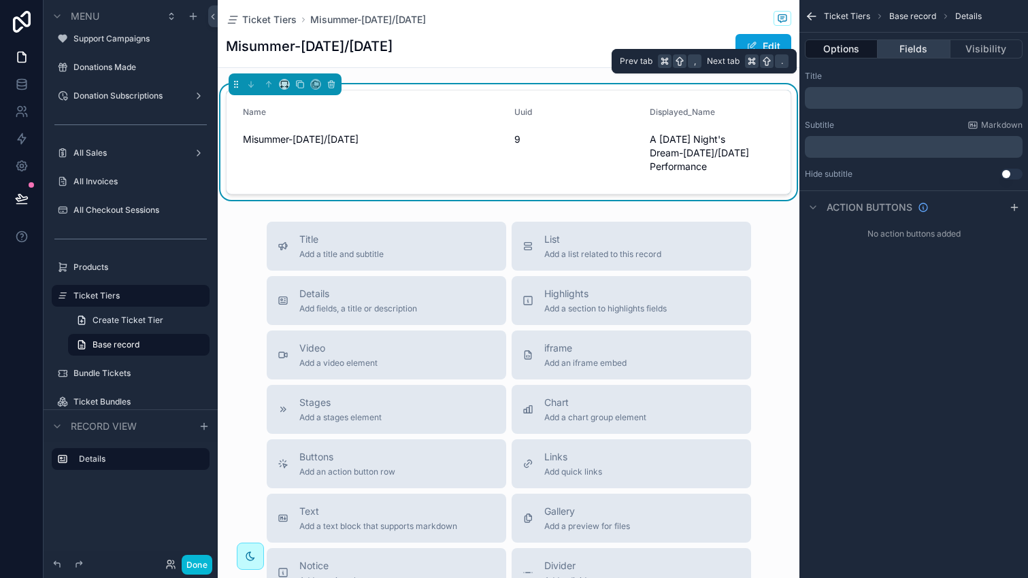
click at [907, 46] on button "Fields" at bounding box center [913, 48] width 72 height 19
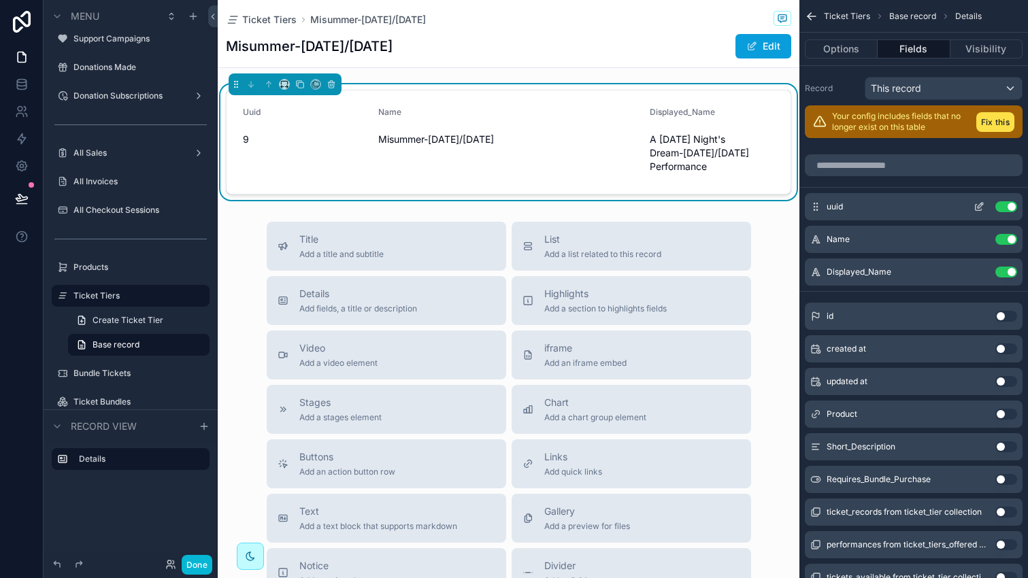
click at [979, 210] on icon "scrollable content" at bounding box center [978, 208] width 6 height 6
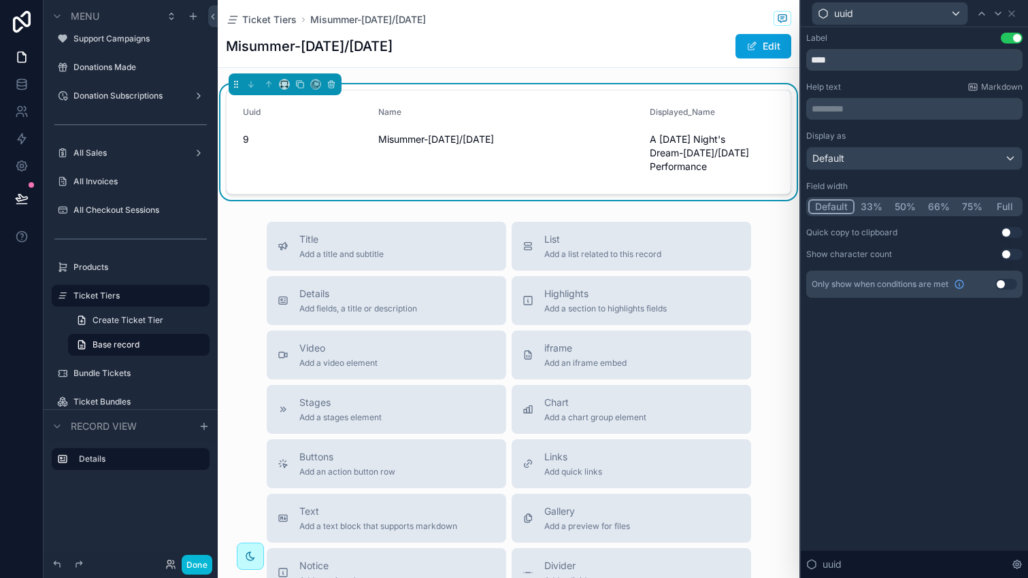
click at [999, 205] on button "Full" at bounding box center [1004, 206] width 32 height 15
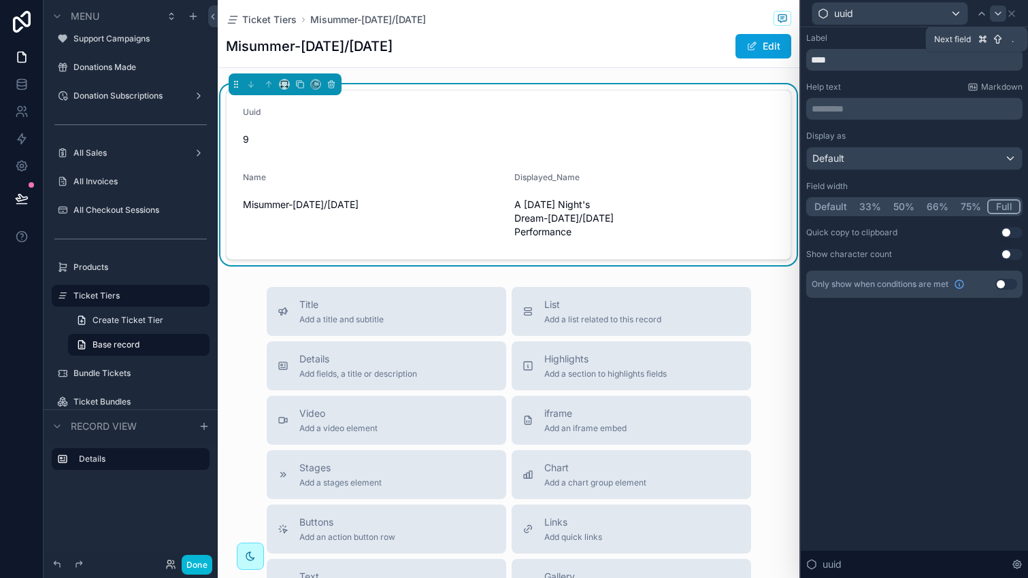
click at [994, 19] on div at bounding box center [998, 13] width 16 height 16
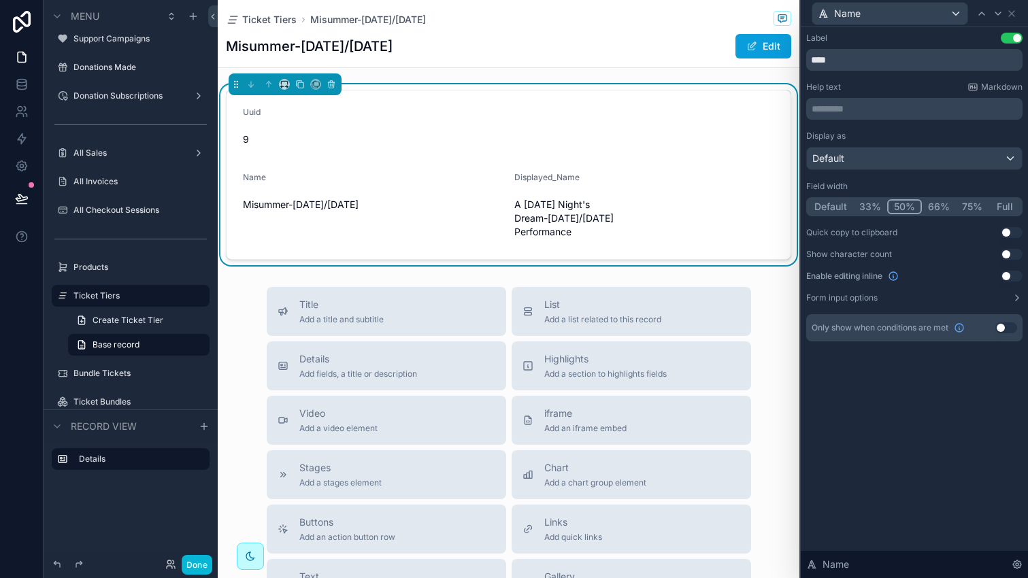
click at [1004, 206] on button "Full" at bounding box center [1004, 206] width 32 height 15
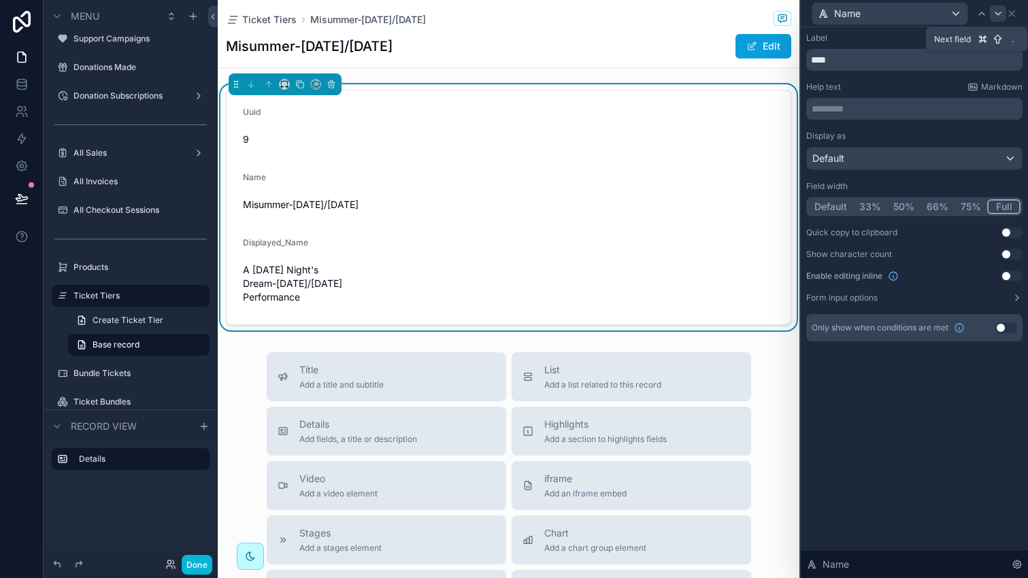
click at [992, 16] on icon at bounding box center [997, 13] width 11 height 11
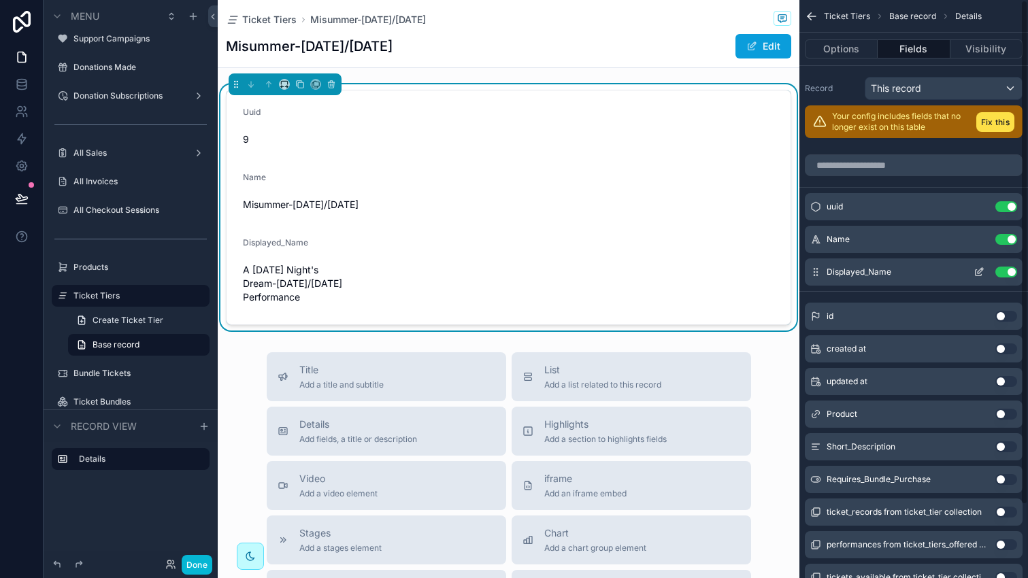
click at [930, 269] on div "Displayed_Name Use setting" at bounding box center [914, 271] width 218 height 27
click at [982, 271] on icon "scrollable content" at bounding box center [978, 272] width 11 height 11
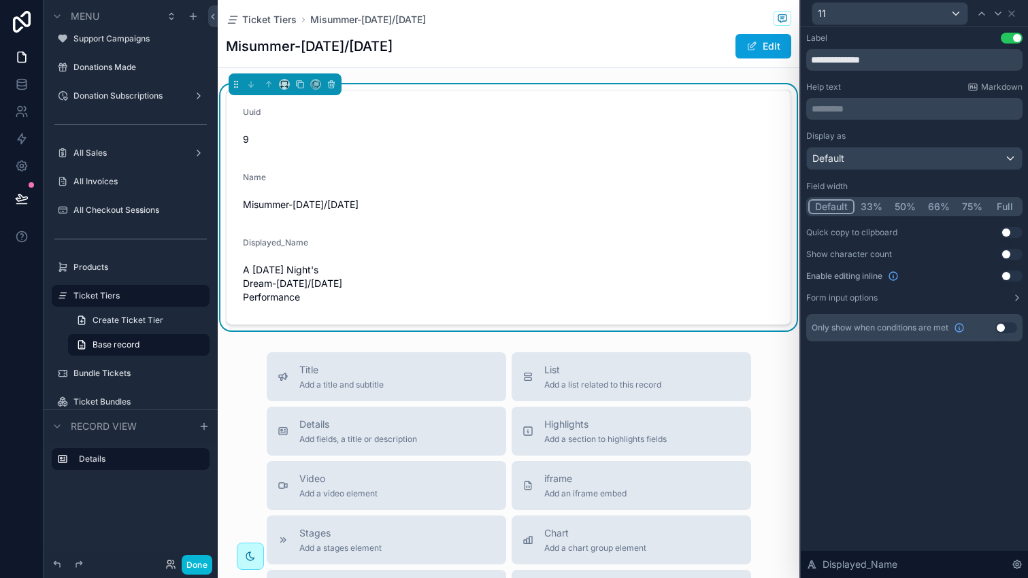
click at [1007, 210] on button "Full" at bounding box center [1004, 206] width 32 height 15
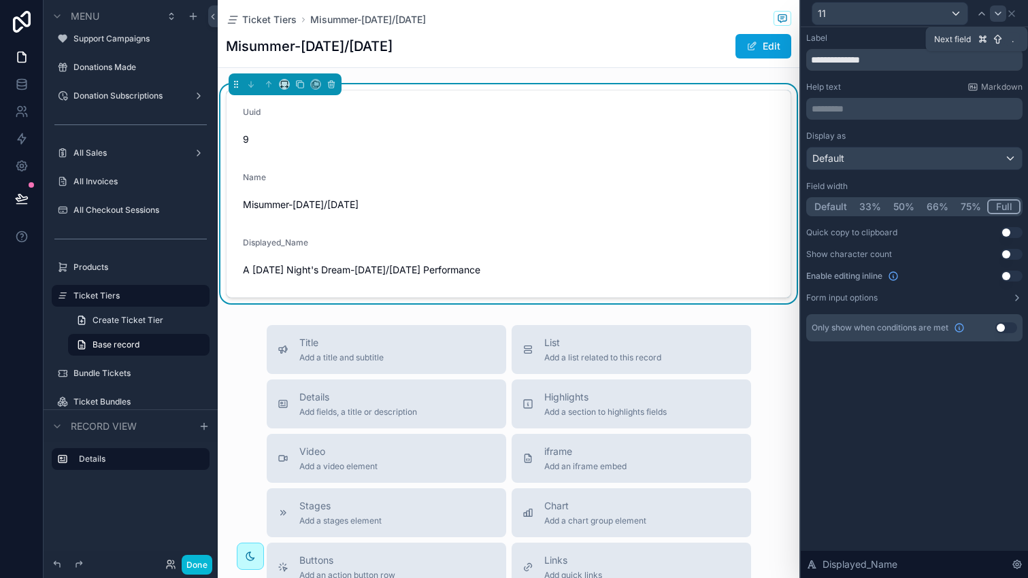
click at [993, 15] on icon at bounding box center [997, 13] width 11 height 11
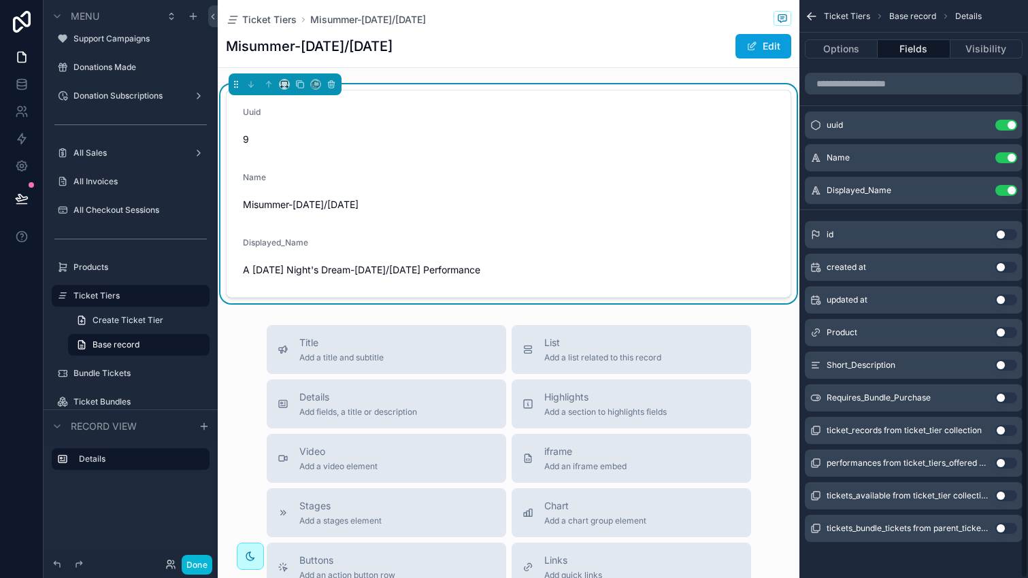
scroll to position [84, 0]
click at [1000, 365] on button "Use setting" at bounding box center [1006, 363] width 22 height 11
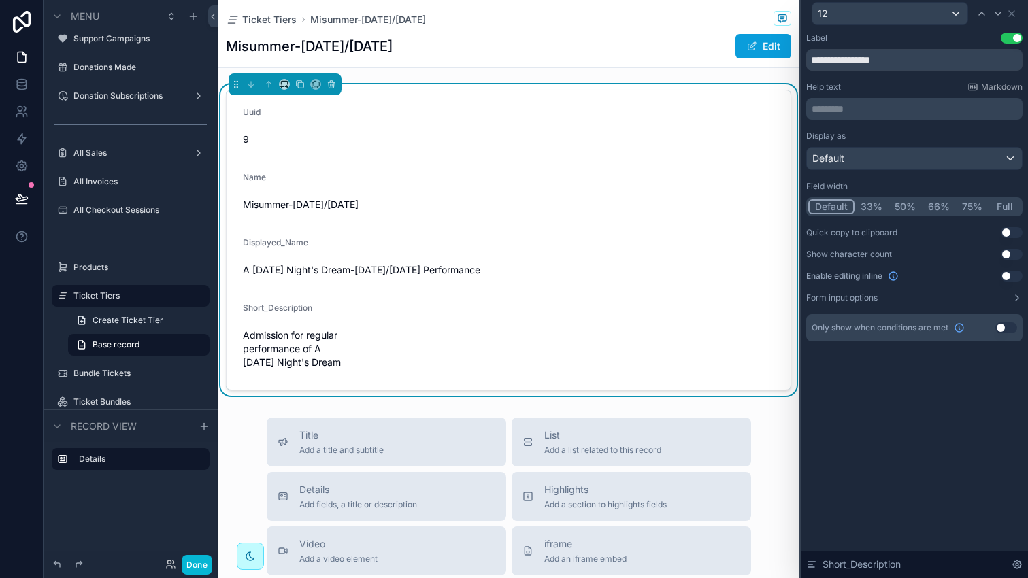
click at [1001, 205] on button "Full" at bounding box center [1004, 206] width 32 height 15
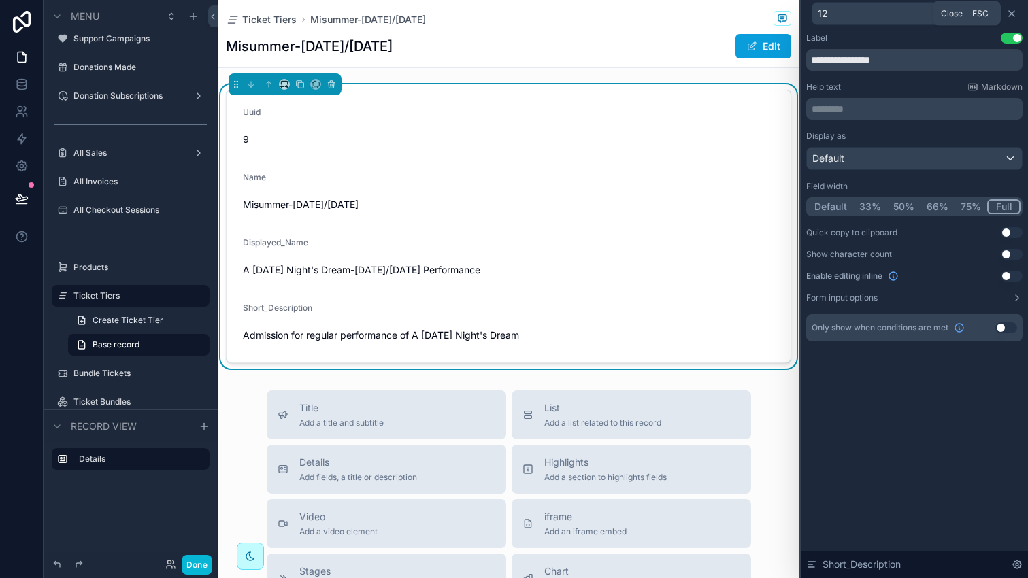
click at [1008, 13] on icon at bounding box center [1011, 13] width 11 height 11
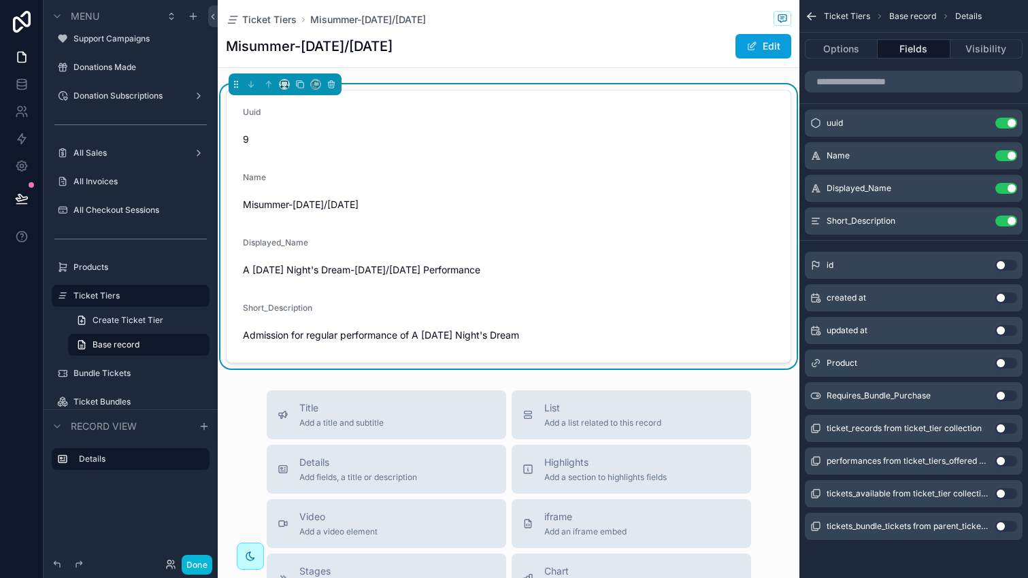
click at [1009, 361] on button "Use setting" at bounding box center [1006, 363] width 22 height 11
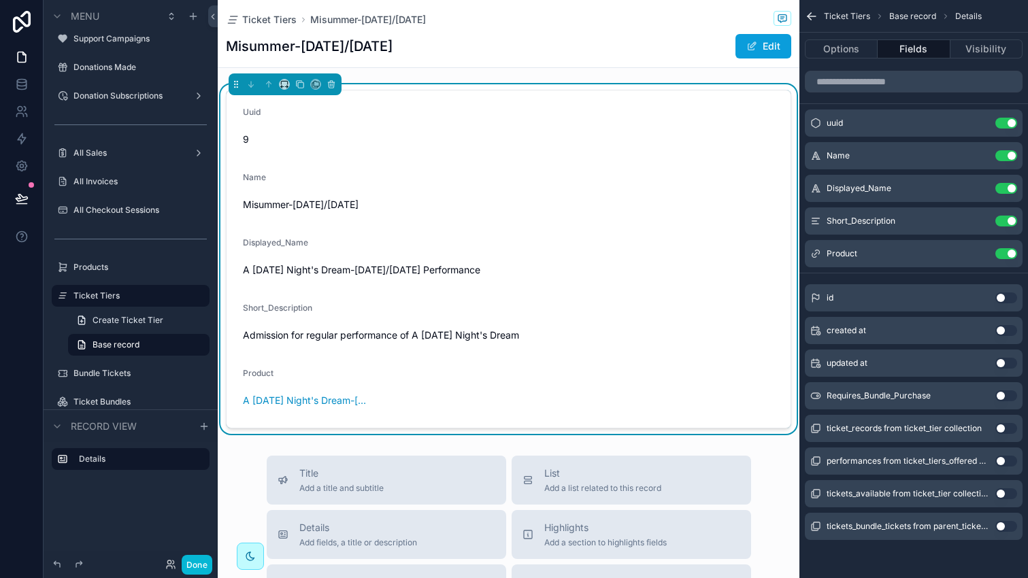
click at [1008, 298] on button "Use setting" at bounding box center [1006, 297] width 22 height 11
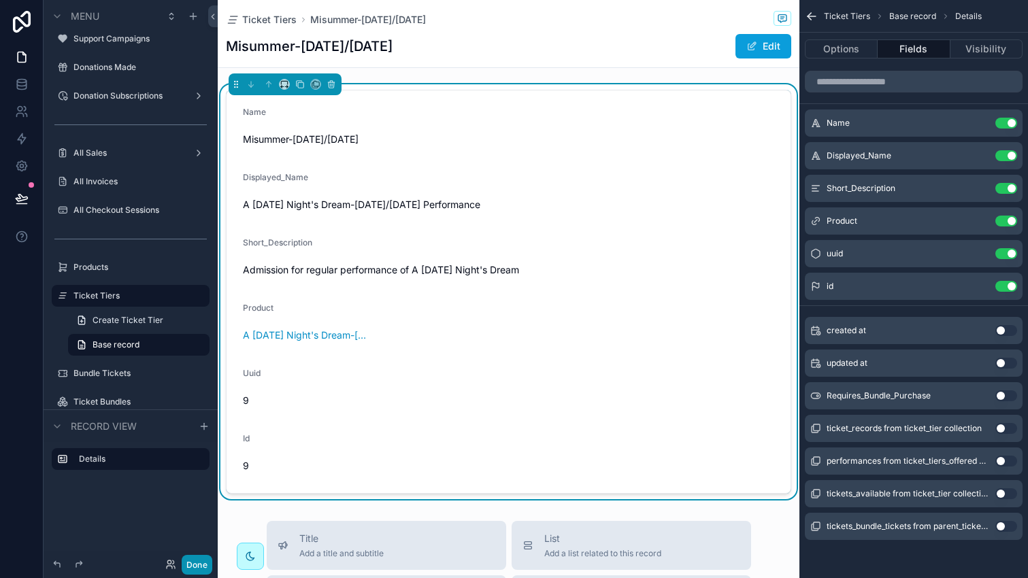
click at [198, 556] on button "Done" at bounding box center [197, 565] width 31 height 20
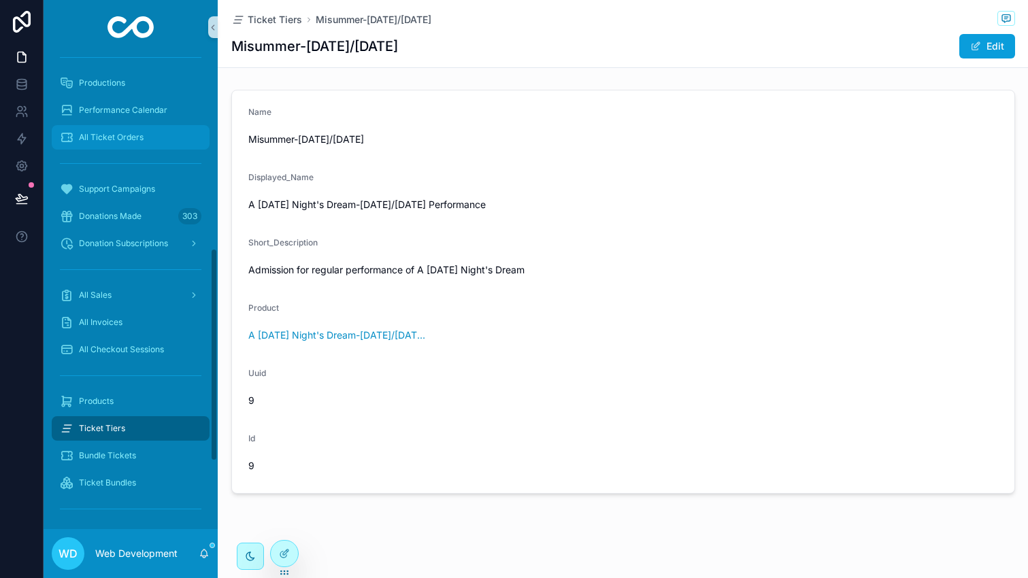
scroll to position [353, 0]
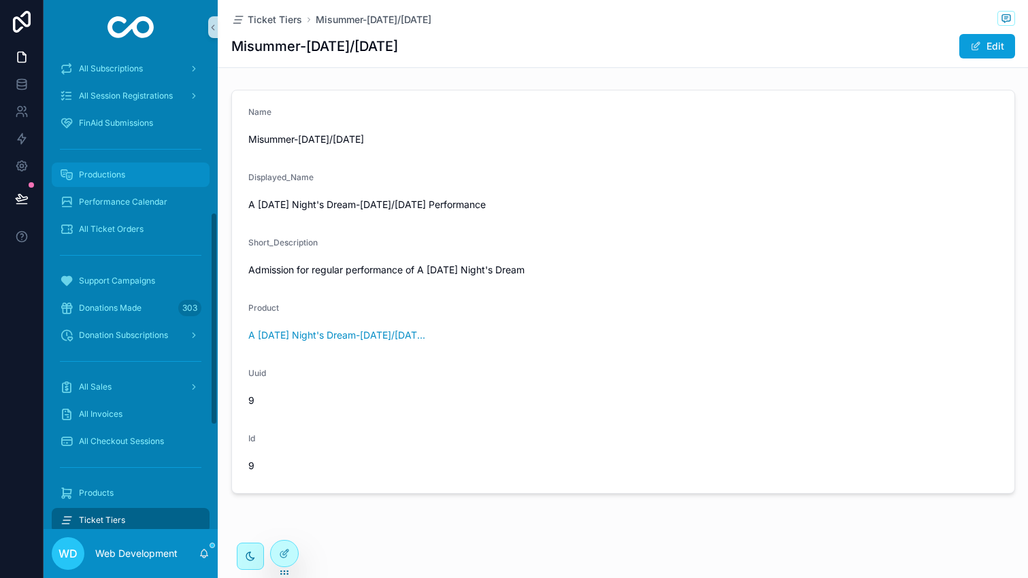
click at [103, 167] on div "Productions" at bounding box center [130, 175] width 141 height 22
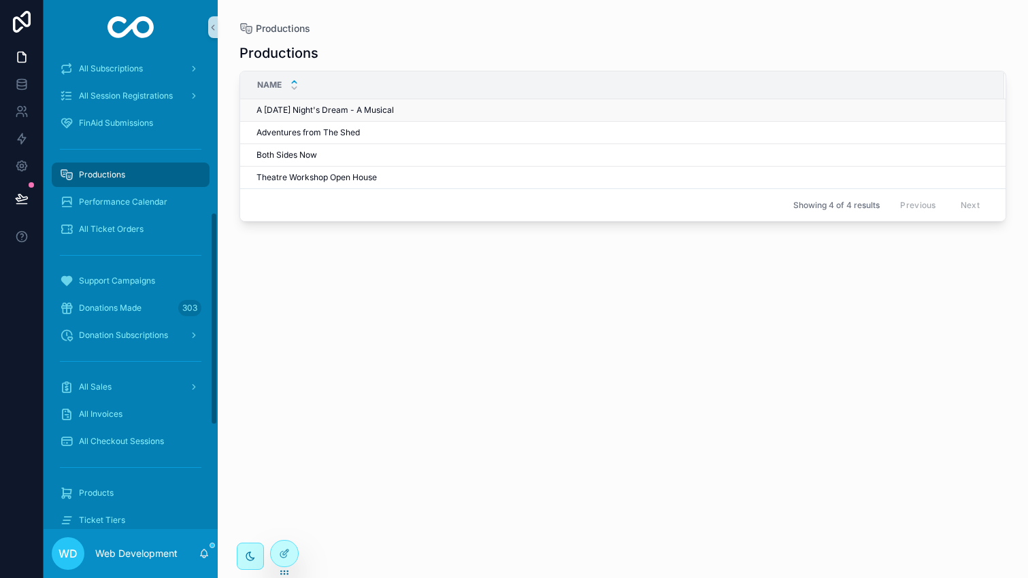
click at [361, 109] on span "A [DATE] Night's Dream - A Musical" at bounding box center [324, 110] width 137 height 11
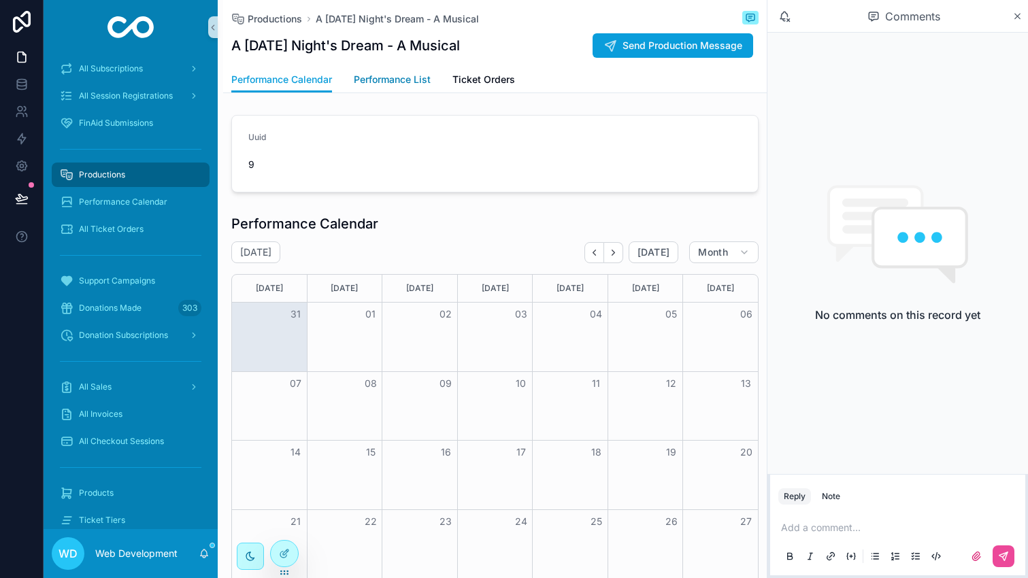
click at [414, 82] on span "Performance List" at bounding box center [392, 80] width 77 height 14
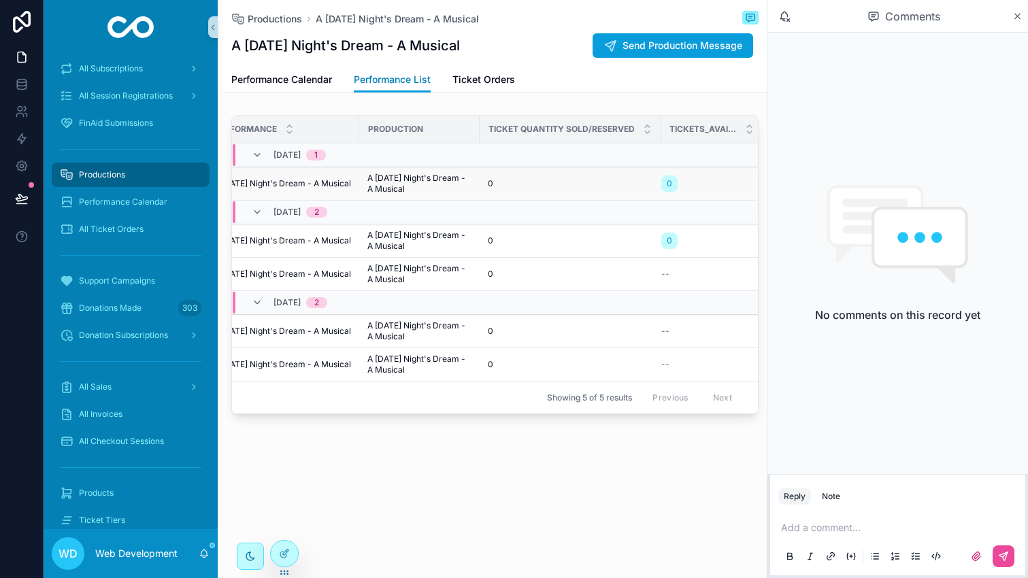
scroll to position [0, 167]
click at [478, 175] on td "0" at bounding box center [563, 183] width 181 height 33
click at [474, 188] on td "0" at bounding box center [563, 183] width 181 height 33
click at [507, 241] on div "0" at bounding box center [564, 240] width 165 height 11
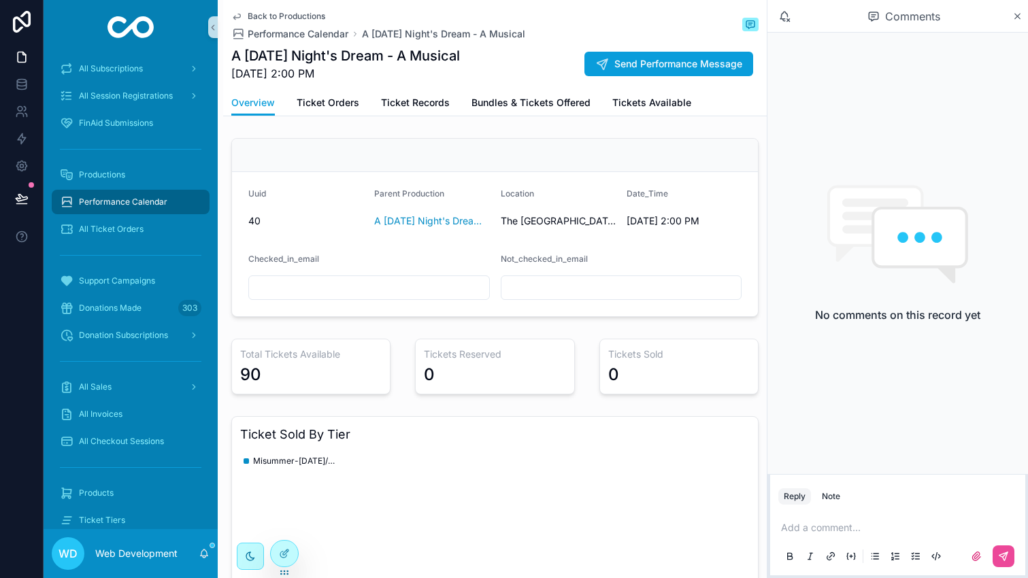
click at [299, 15] on span "Back to Productions" at bounding box center [287, 16] width 78 height 11
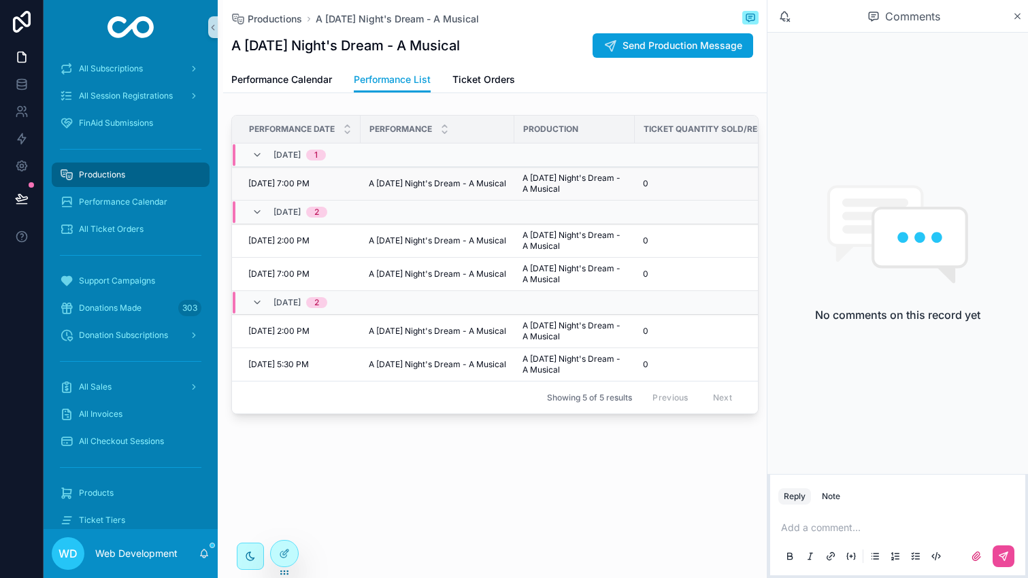
click at [460, 184] on span "A [DATE] Night's Dream - A Musical" at bounding box center [437, 183] width 137 height 11
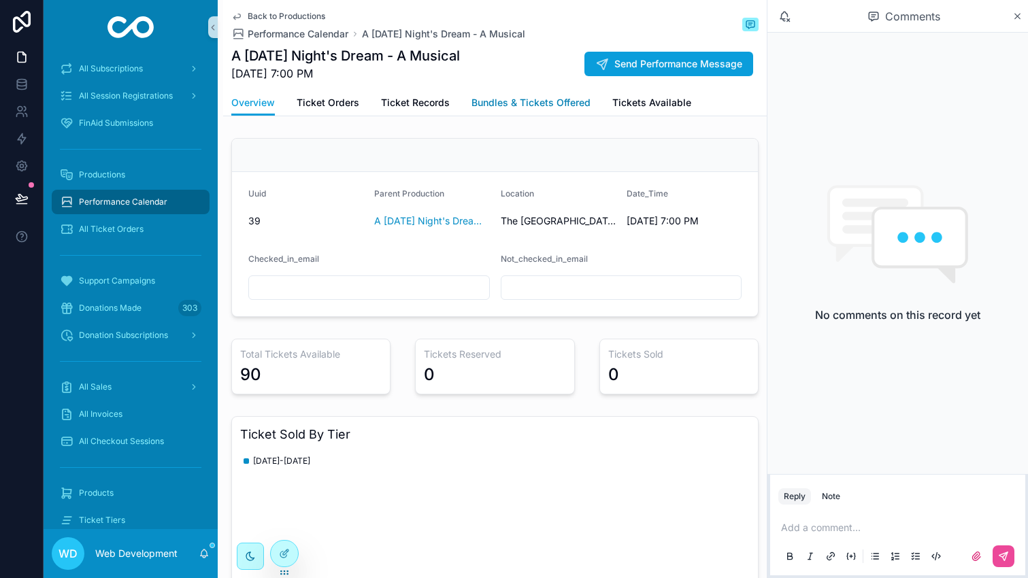
click at [480, 107] on span "Bundles & Tickets Offered" at bounding box center [530, 103] width 119 height 14
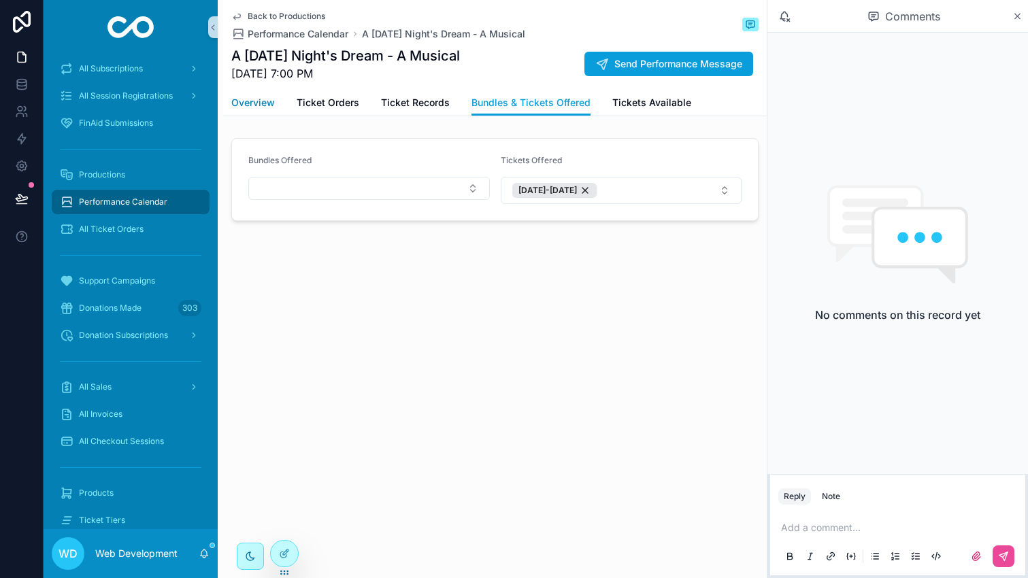
click at [258, 101] on span "Overview" at bounding box center [253, 103] width 44 height 14
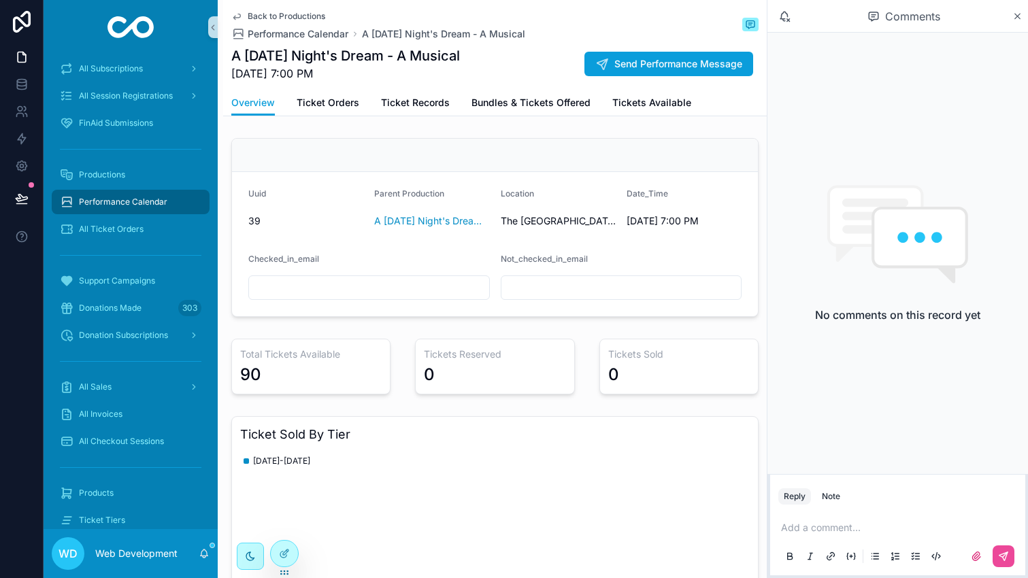
click at [278, 24] on div "Back to Productions Performance Calendar A [DATE] Night's Dream - A Musical" at bounding box center [378, 26] width 294 height 30
click at [284, 15] on span "Back to Productions" at bounding box center [287, 16] width 78 height 11
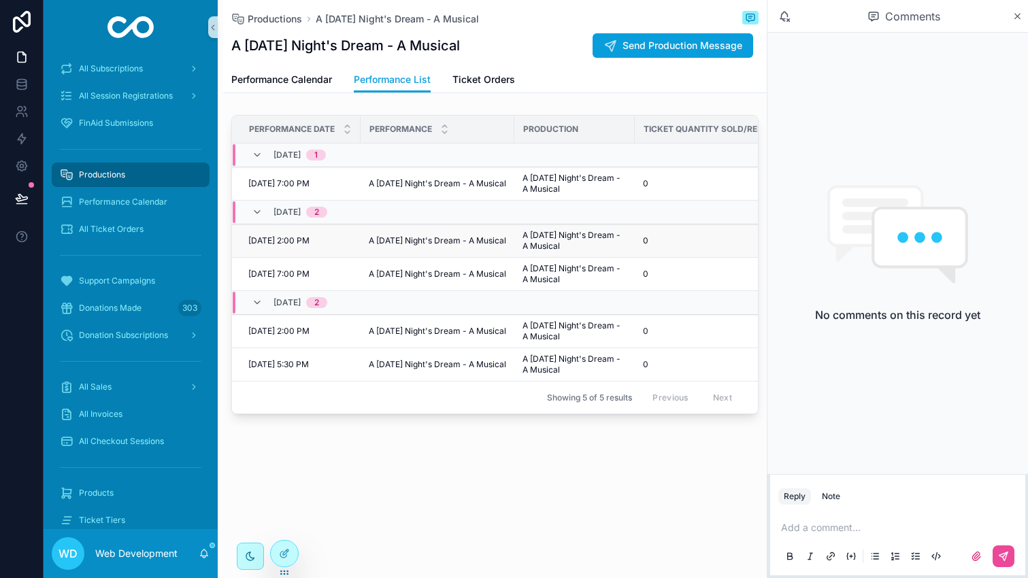
click at [475, 246] on span "A [DATE] Night's Dream - A Musical" at bounding box center [437, 240] width 137 height 11
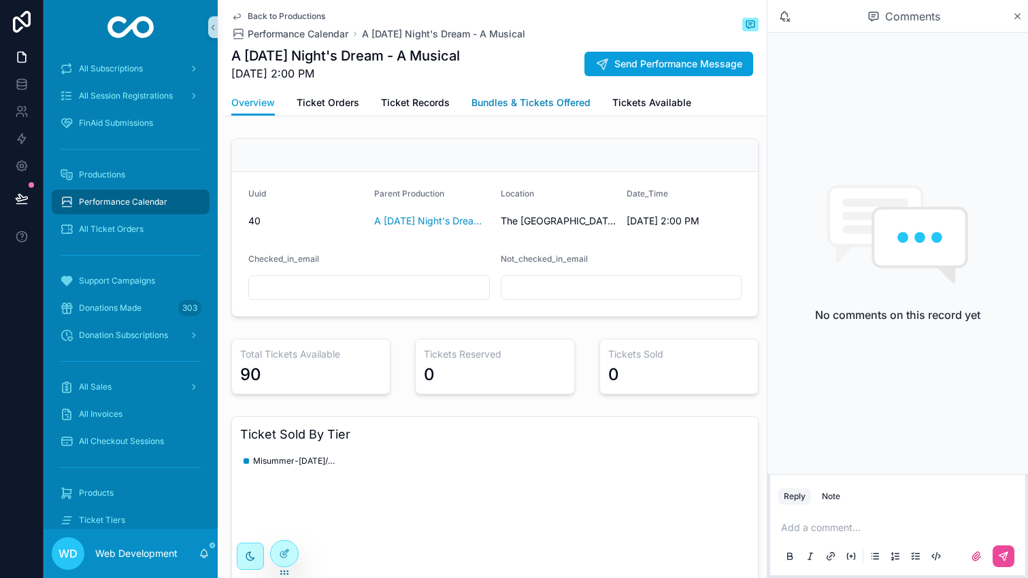
click at [540, 102] on span "Bundles & Tickets Offered" at bounding box center [530, 103] width 119 height 14
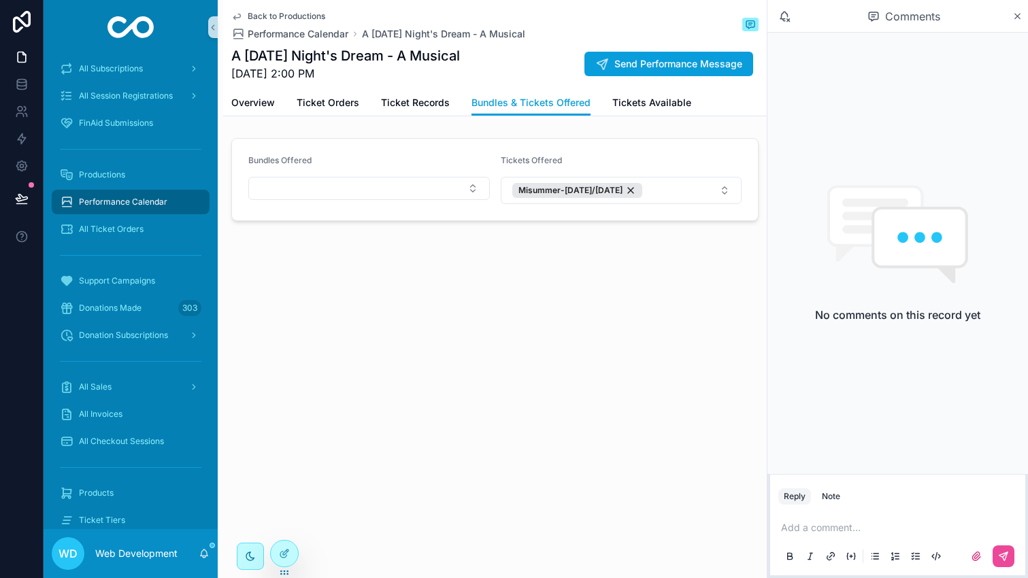
click at [252, 16] on span "Back to Productions" at bounding box center [287, 16] width 78 height 11
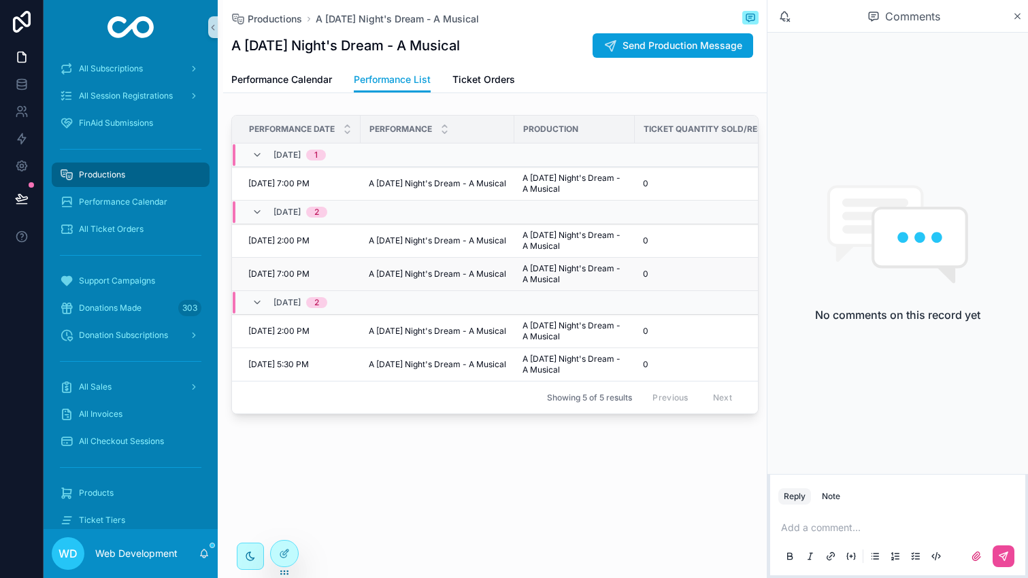
click at [589, 277] on span "A [DATE] Night's Dream - A Musical" at bounding box center [574, 274] width 104 height 22
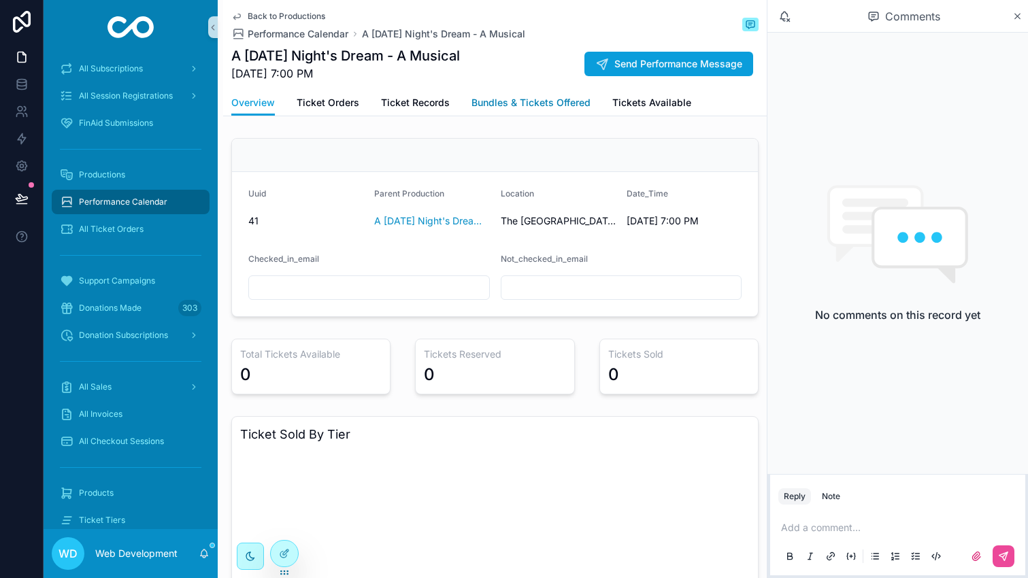
click at [529, 102] on span "Bundles & Tickets Offered" at bounding box center [530, 103] width 119 height 14
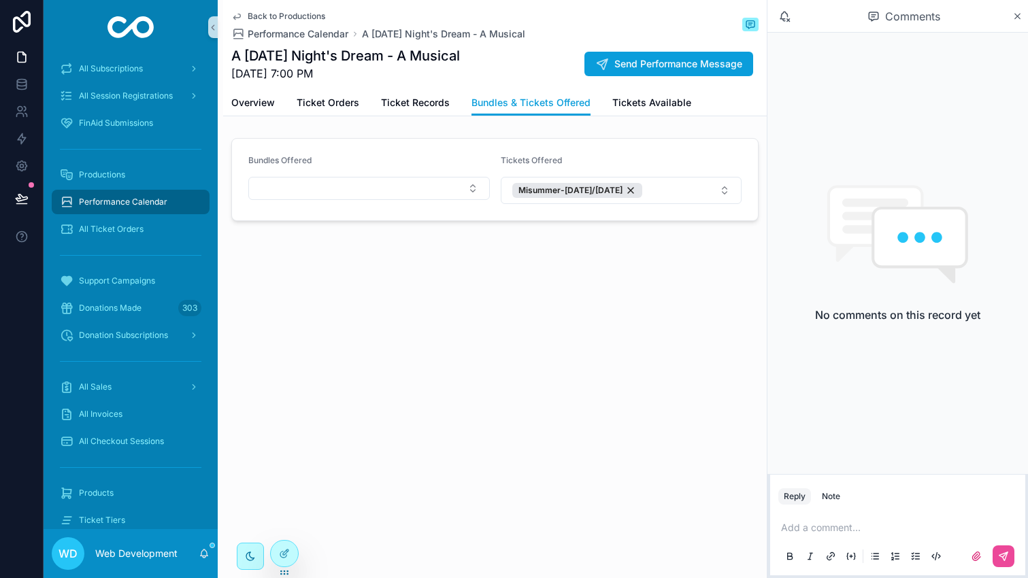
click at [266, 16] on span "Back to Productions" at bounding box center [287, 16] width 78 height 11
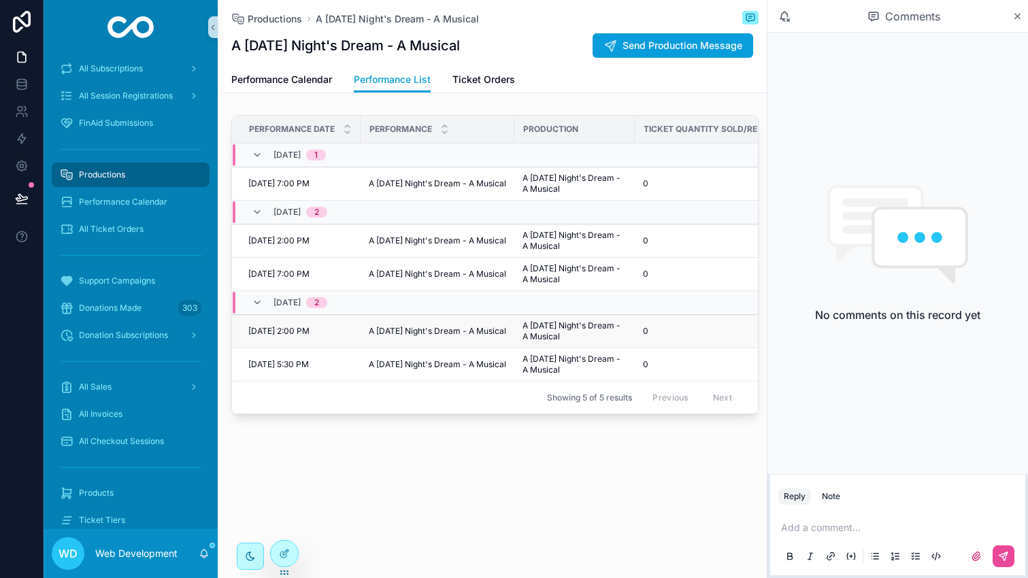
click at [542, 332] on span "A [DATE] Night's Dream - A Musical" at bounding box center [574, 331] width 104 height 22
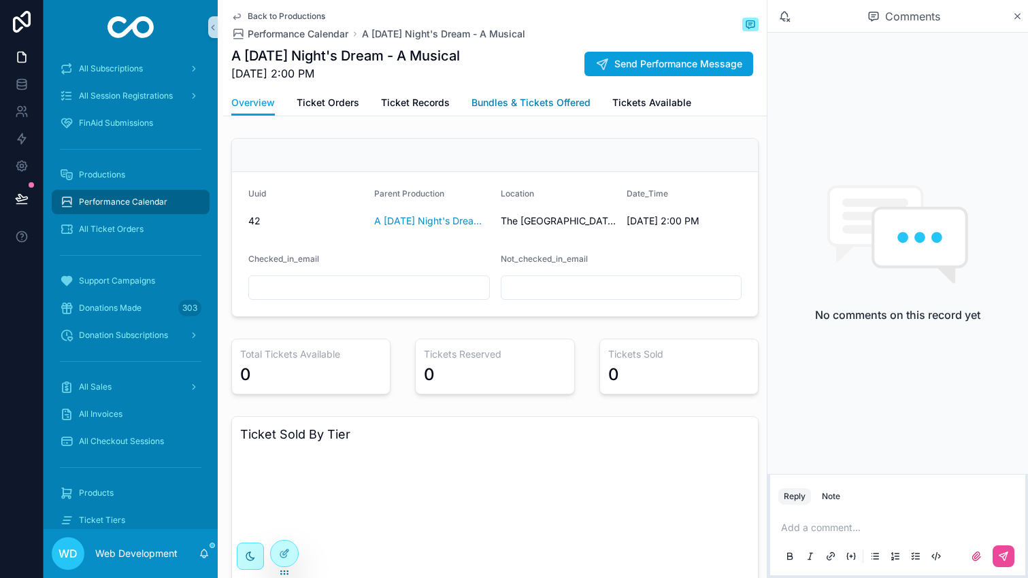
click at [491, 103] on span "Bundles & Tickets Offered" at bounding box center [530, 103] width 119 height 14
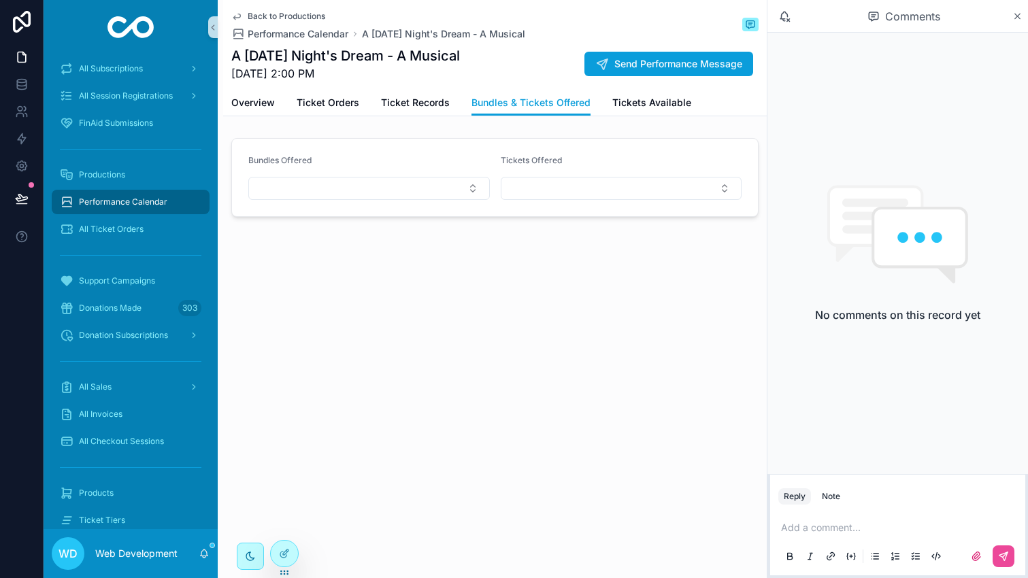
click at [267, 13] on span "Back to Productions" at bounding box center [287, 16] width 78 height 11
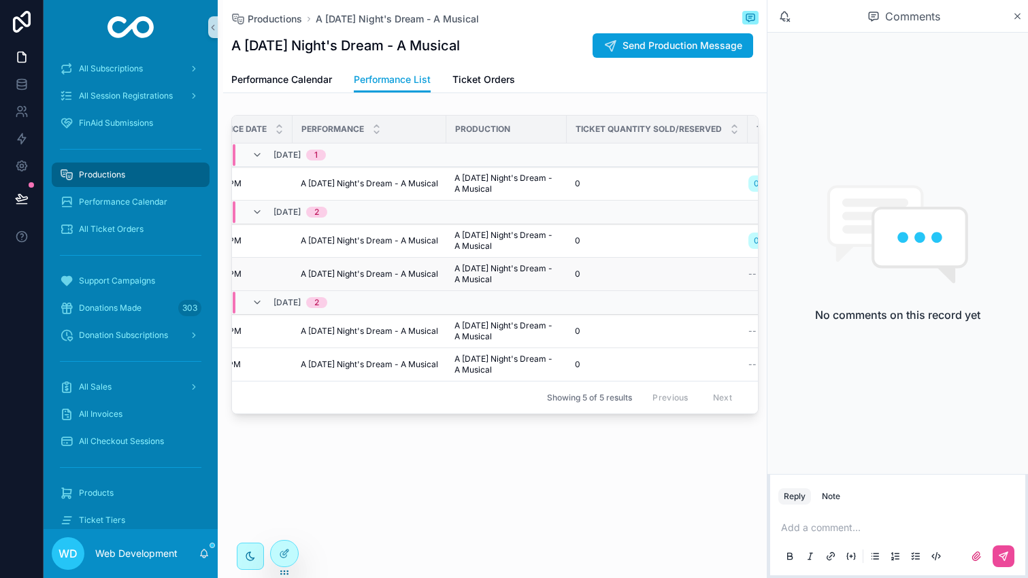
scroll to position [0, 167]
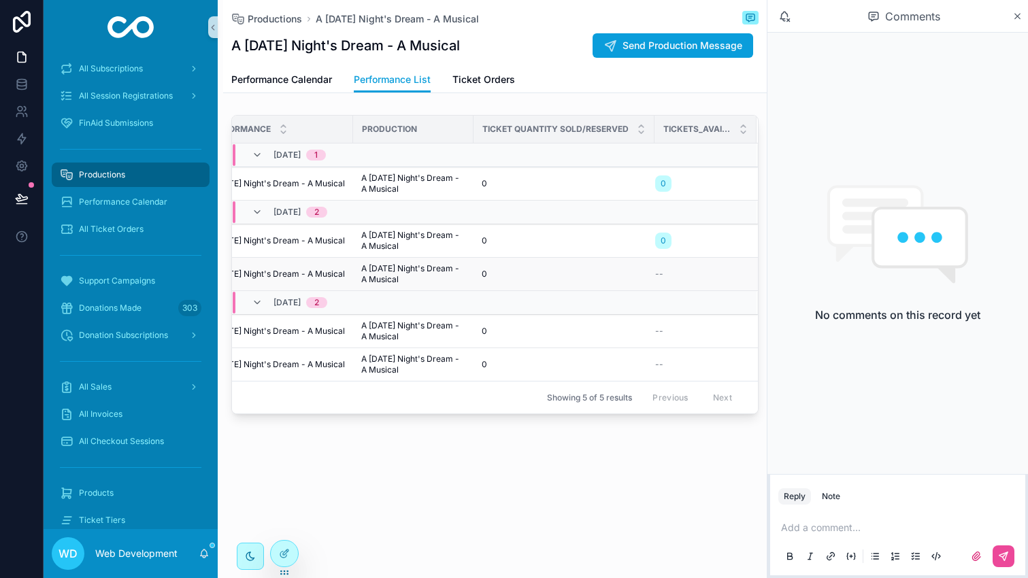
click at [417, 269] on span "A [DATE] Night's Dream - A Musical" at bounding box center [413, 274] width 104 height 22
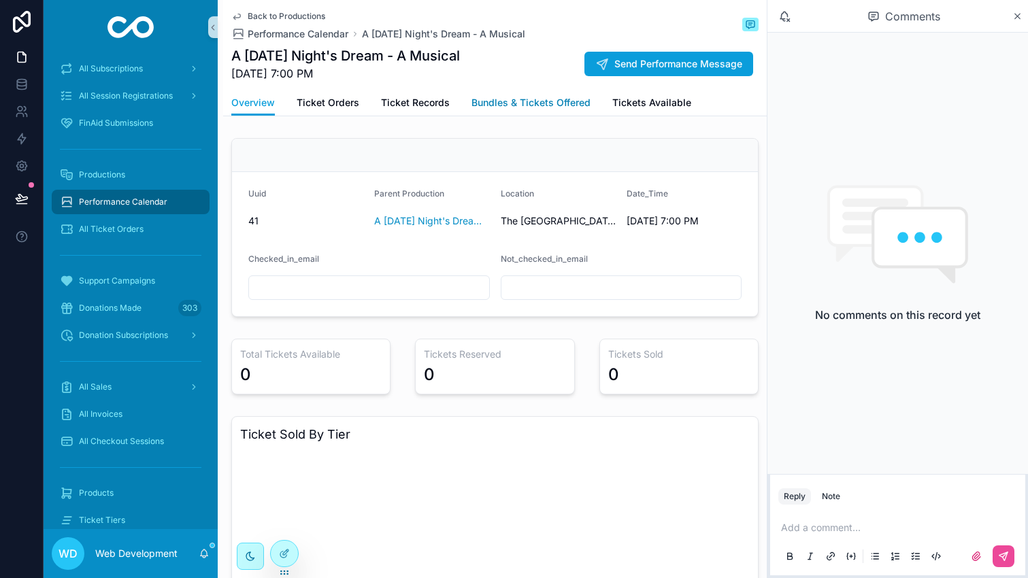
click at [517, 104] on span "Bundles & Tickets Offered" at bounding box center [530, 103] width 119 height 14
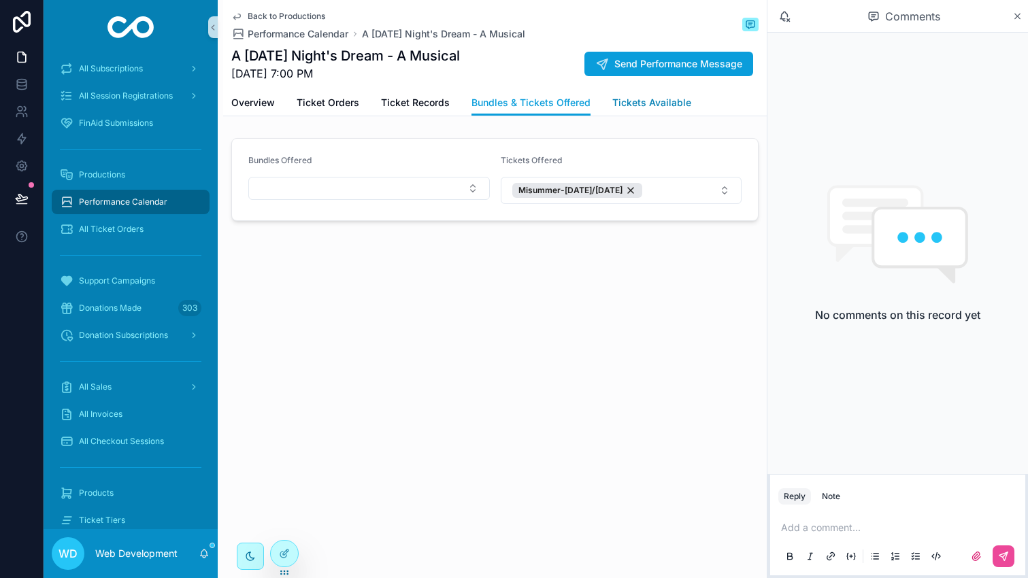
click at [653, 98] on span "Tickets Available" at bounding box center [651, 103] width 79 height 14
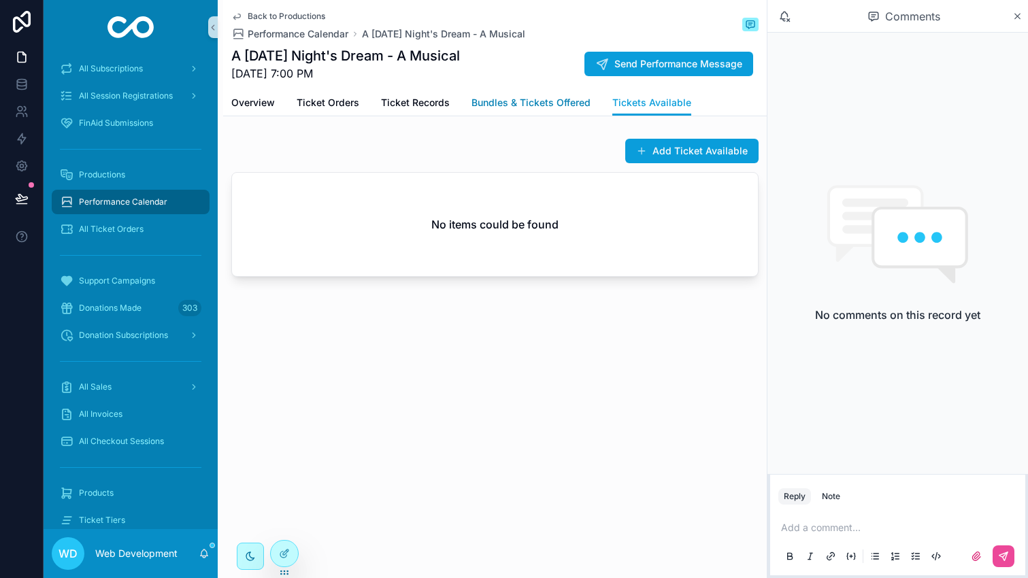
click at [550, 93] on link "Bundles & Tickets Offered" at bounding box center [530, 103] width 119 height 27
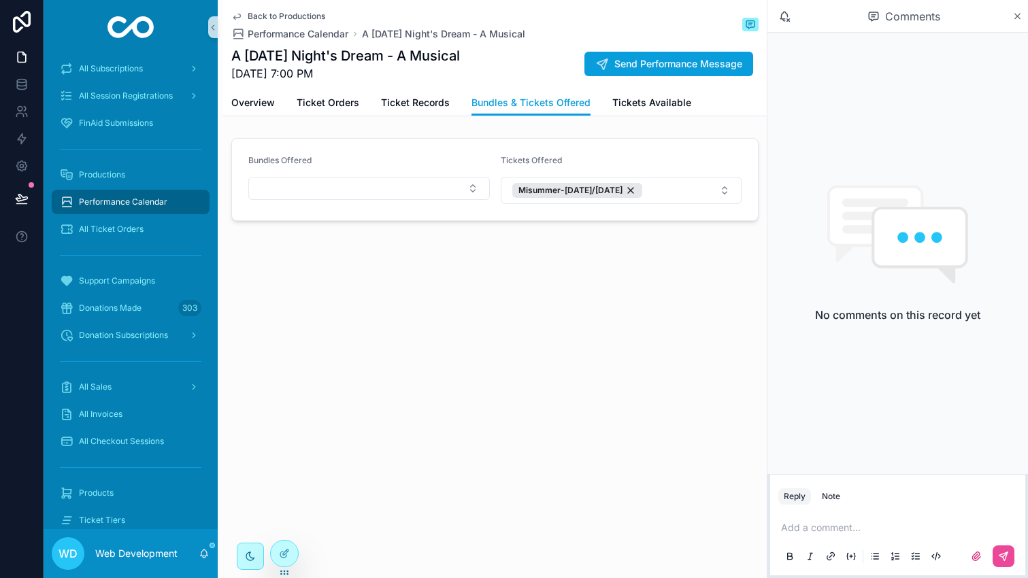
click at [271, 16] on span "Back to Productions" at bounding box center [287, 16] width 78 height 11
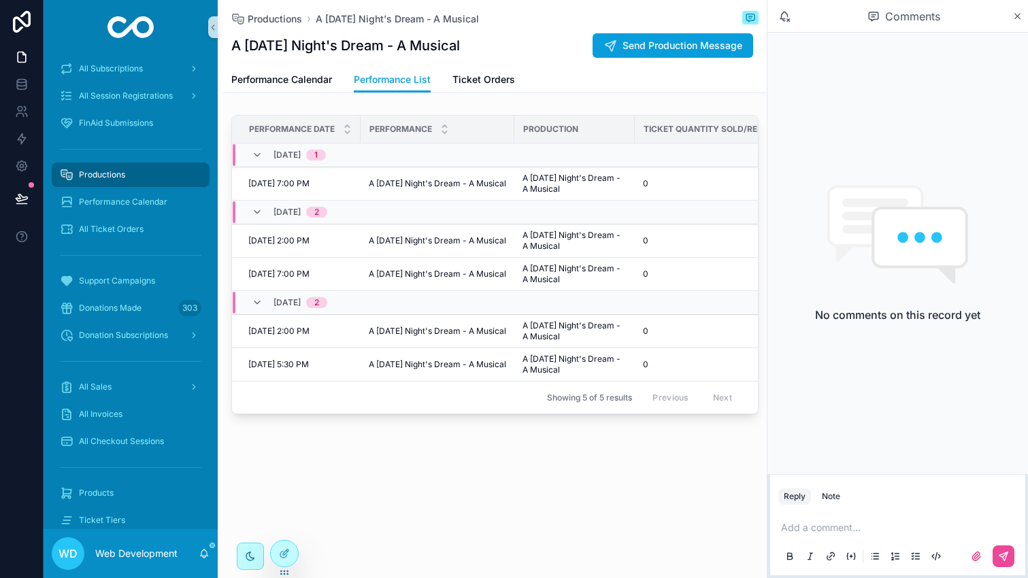
click at [852, 555] on icon "scrollable content" at bounding box center [850, 556] width 11 height 11
click at [837, 533] on p "scrollable content" at bounding box center [900, 528] width 239 height 14
click at [795, 533] on p "****" at bounding box center [900, 528] width 239 height 14
click at [851, 556] on icon "scrollable content" at bounding box center [851, 556] width 0 height 3
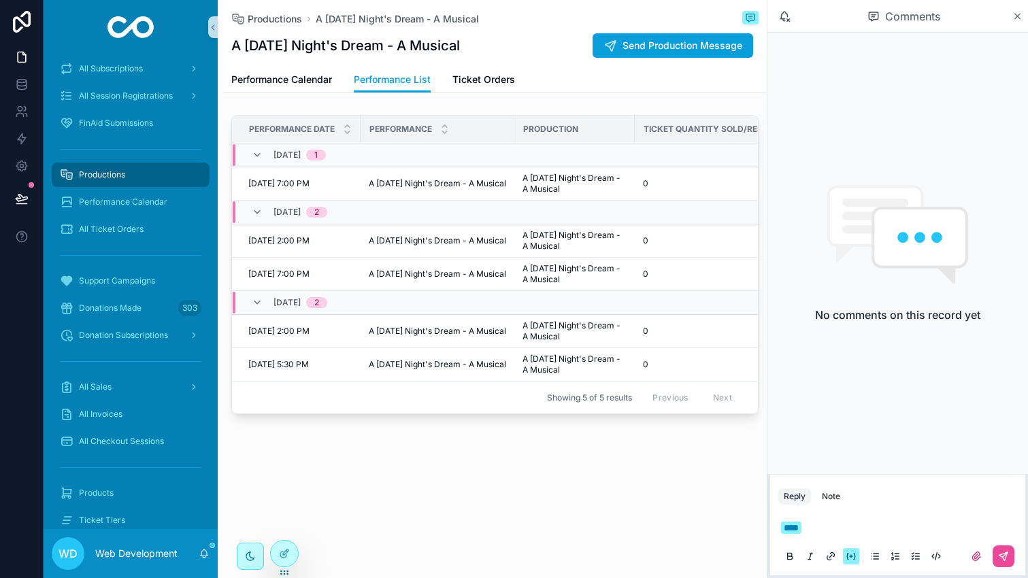
click at [801, 524] on span "****" at bounding box center [791, 528] width 20 height 12
click at [801, 525] on span "****" at bounding box center [791, 528] width 20 height 12
click at [811, 525] on p "scrollable content" at bounding box center [900, 528] width 239 height 14
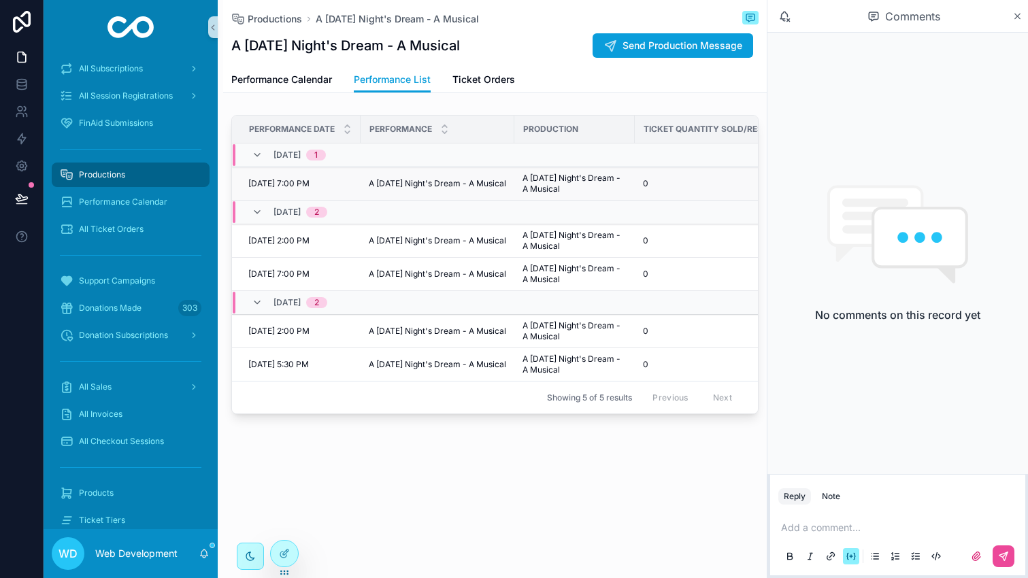
click at [567, 192] on span "A [DATE] Night's Dream - A Musical" at bounding box center [574, 184] width 104 height 22
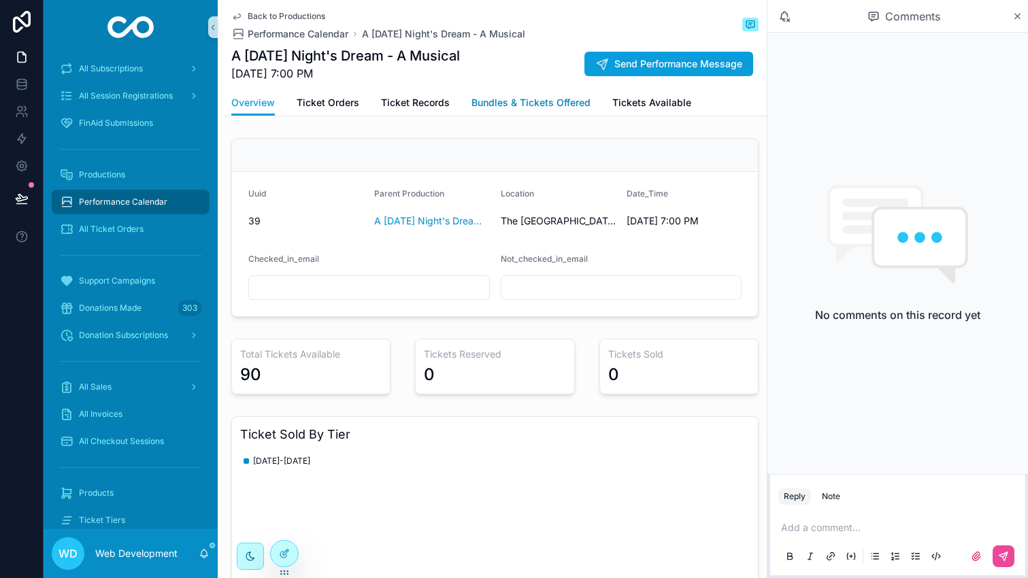
click at [536, 99] on span "Bundles & Tickets Offered" at bounding box center [530, 103] width 119 height 14
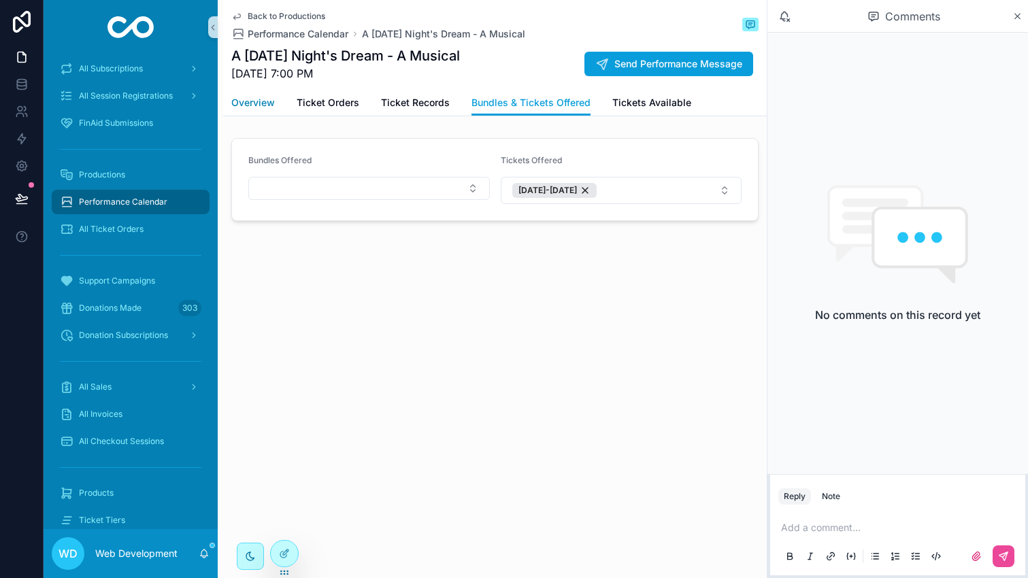
click at [248, 101] on span "Overview" at bounding box center [253, 103] width 44 height 14
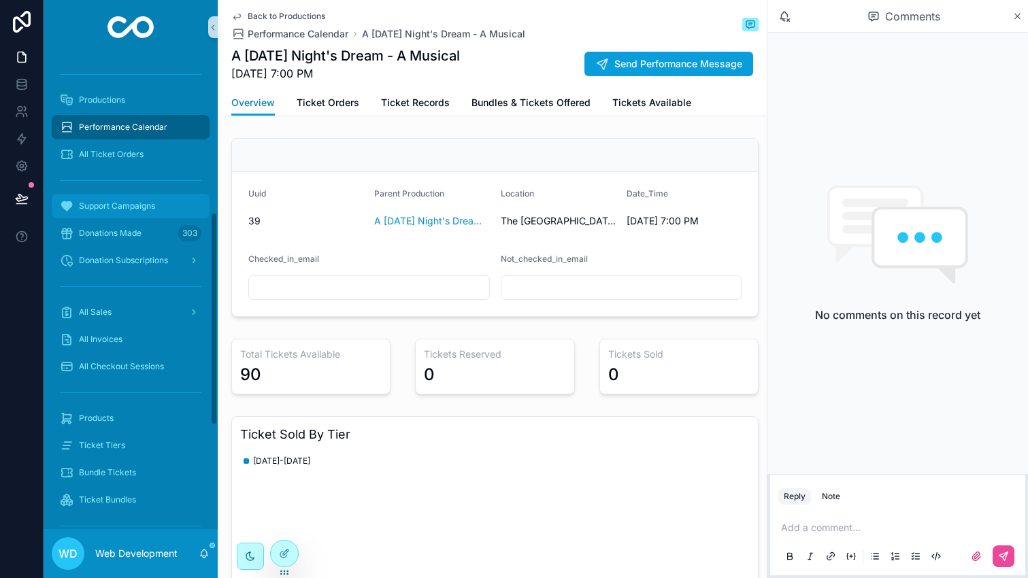
scroll to position [451, 0]
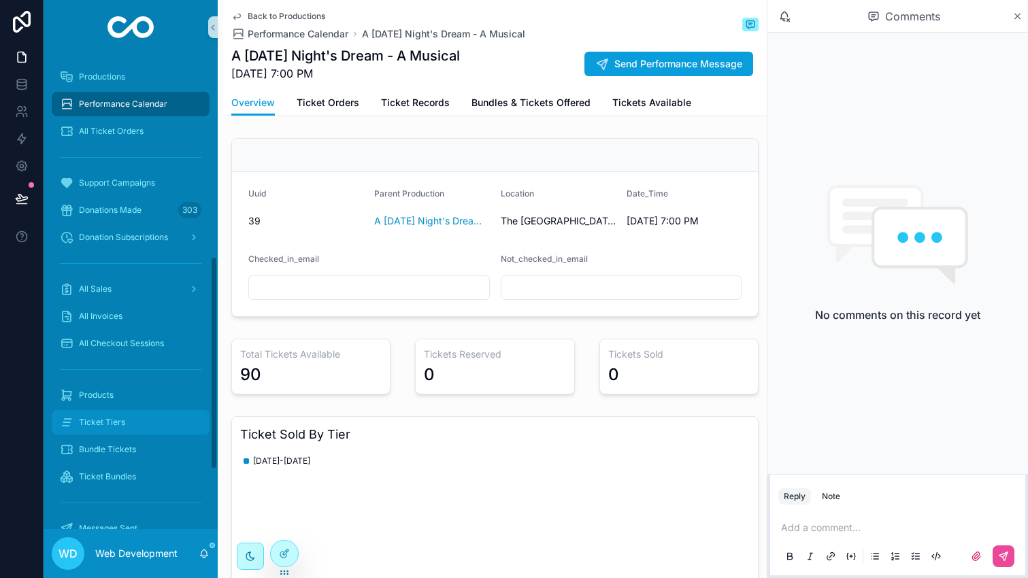
click at [131, 420] on div "Ticket Tiers" at bounding box center [130, 423] width 141 height 22
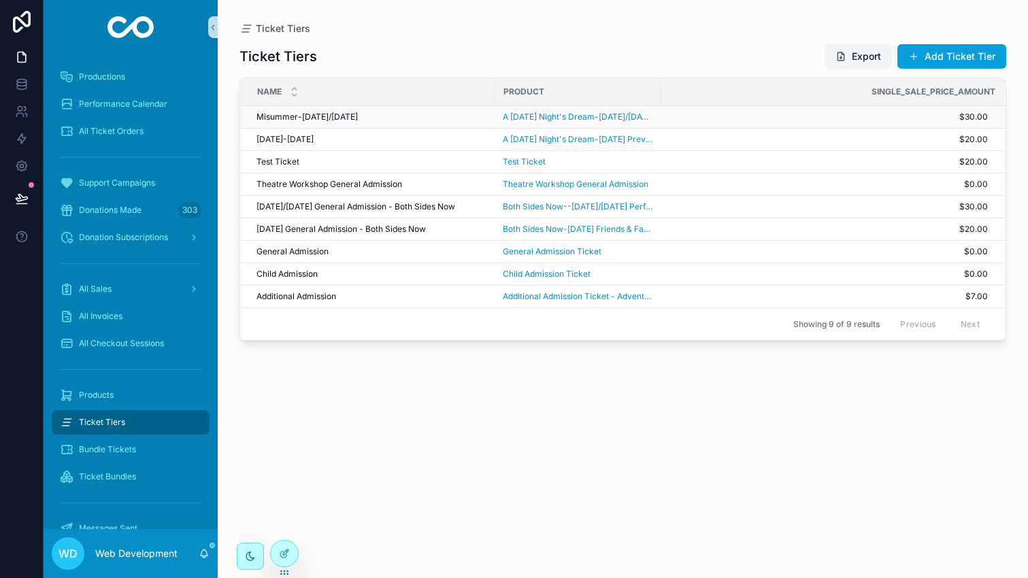
click at [416, 119] on div "Misummer-[DATE]/[DATE] Misummer-[DATE]/[DATE]" at bounding box center [371, 117] width 230 height 11
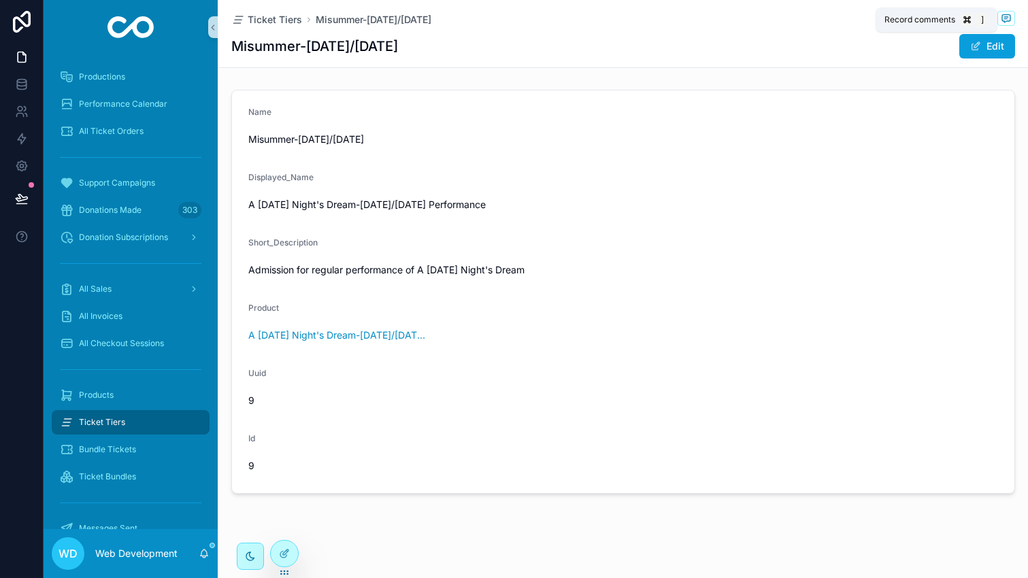
click at [1008, 22] on icon "scrollable content" at bounding box center [1006, 18] width 11 height 11
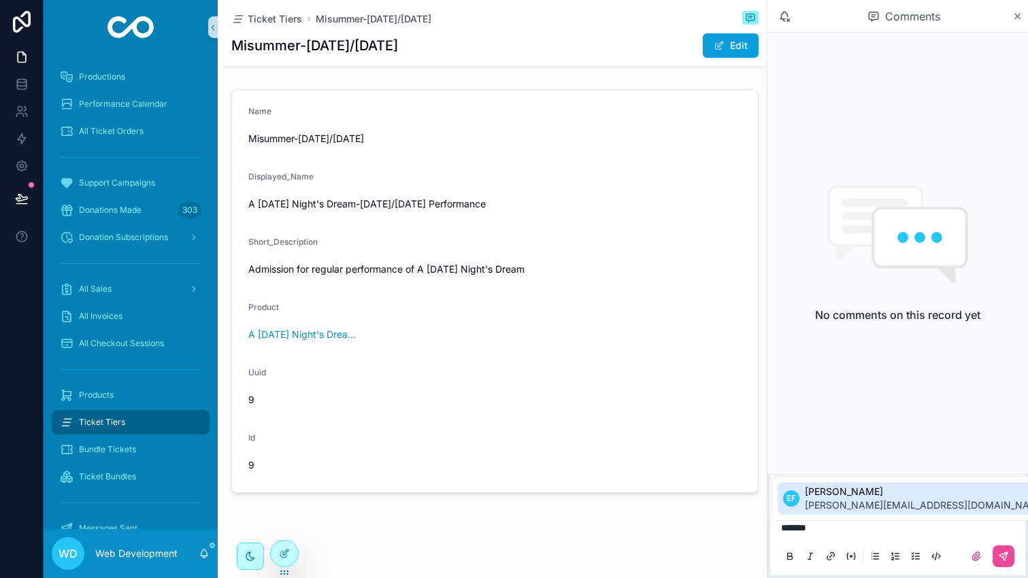
click at [845, 499] on span "[PERSON_NAME][EMAIL_ADDRESS][DOMAIN_NAME]" at bounding box center [926, 506] width 242 height 14
click at [918, 490] on span "[PERSON_NAME]" at bounding box center [1009, 492] width 242 height 14
